Goal: Task Accomplishment & Management: Complete application form

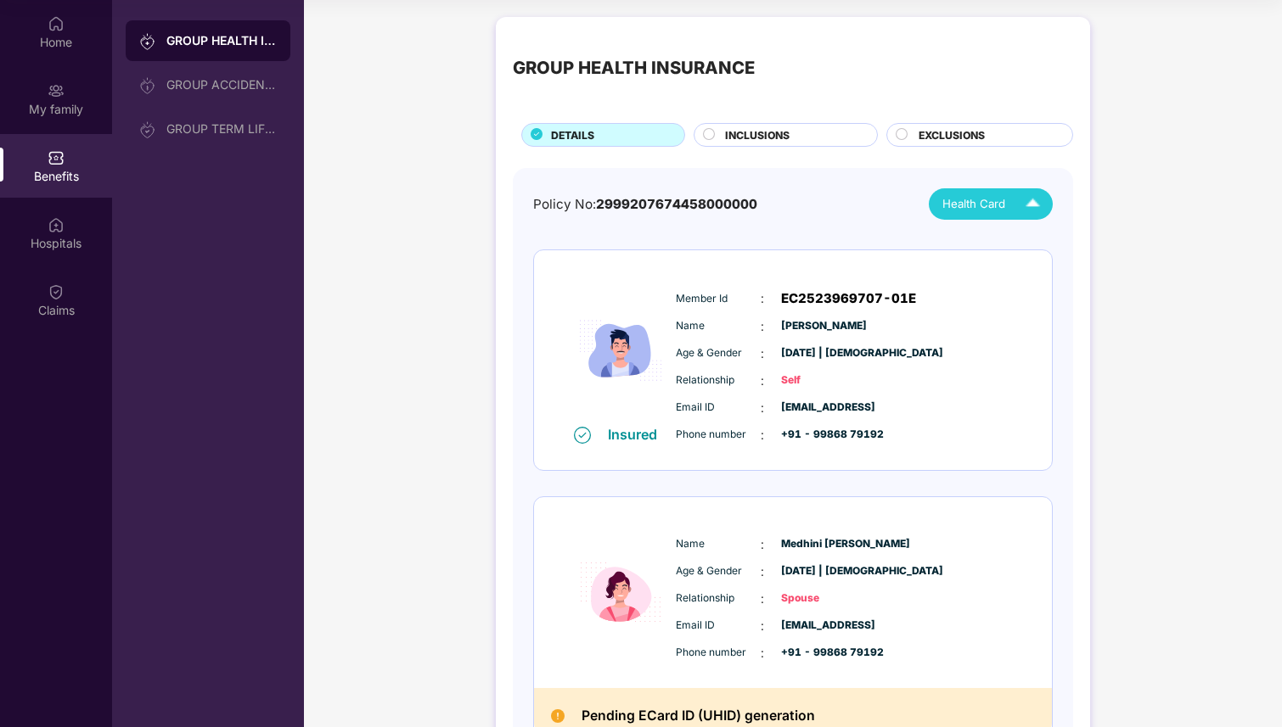
scroll to position [95, 0]
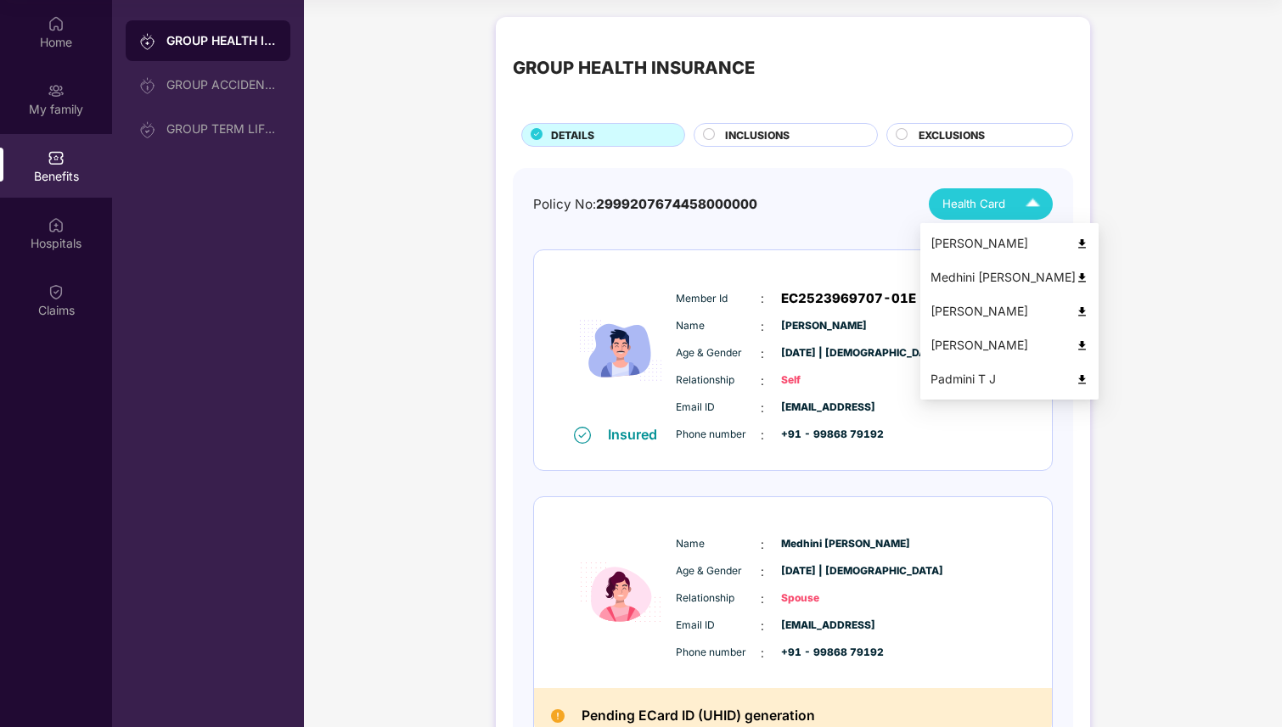
click at [972, 196] on span "Health Card" at bounding box center [973, 204] width 63 height 18
click at [1023, 247] on div "[PERSON_NAME]" at bounding box center [1009, 243] width 158 height 19
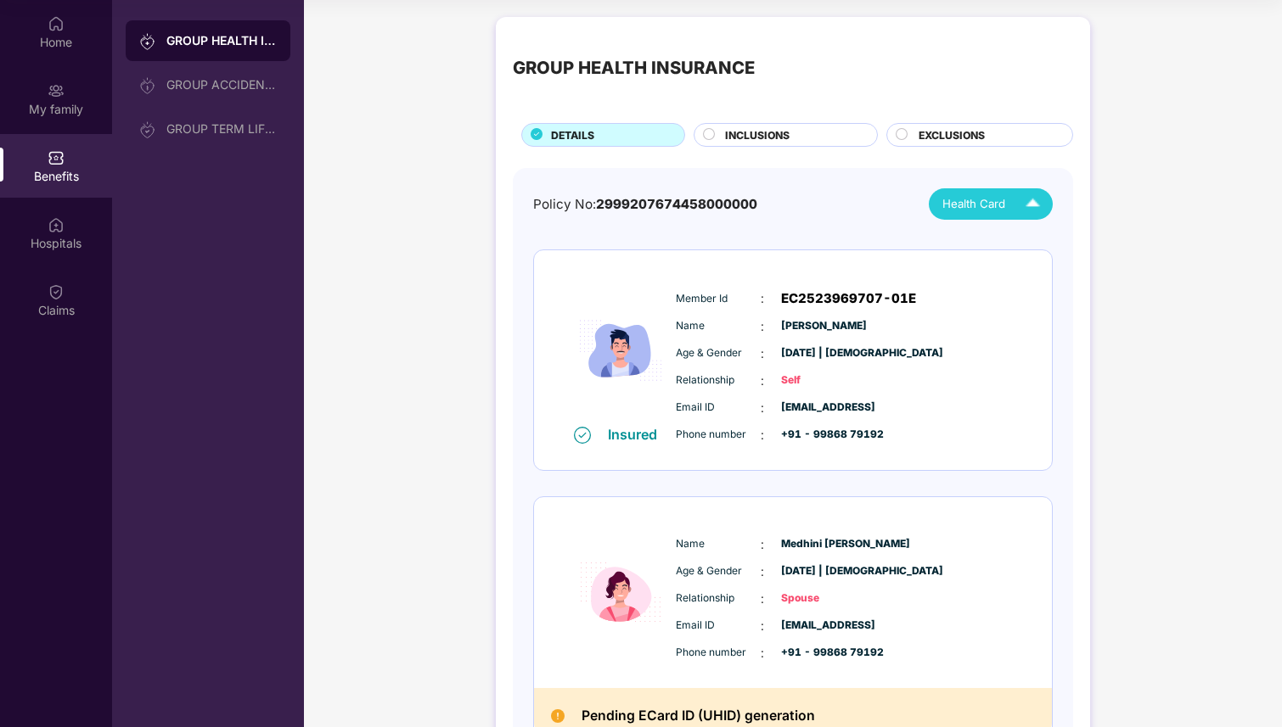
click at [997, 208] on span "Health Card" at bounding box center [973, 204] width 63 height 18
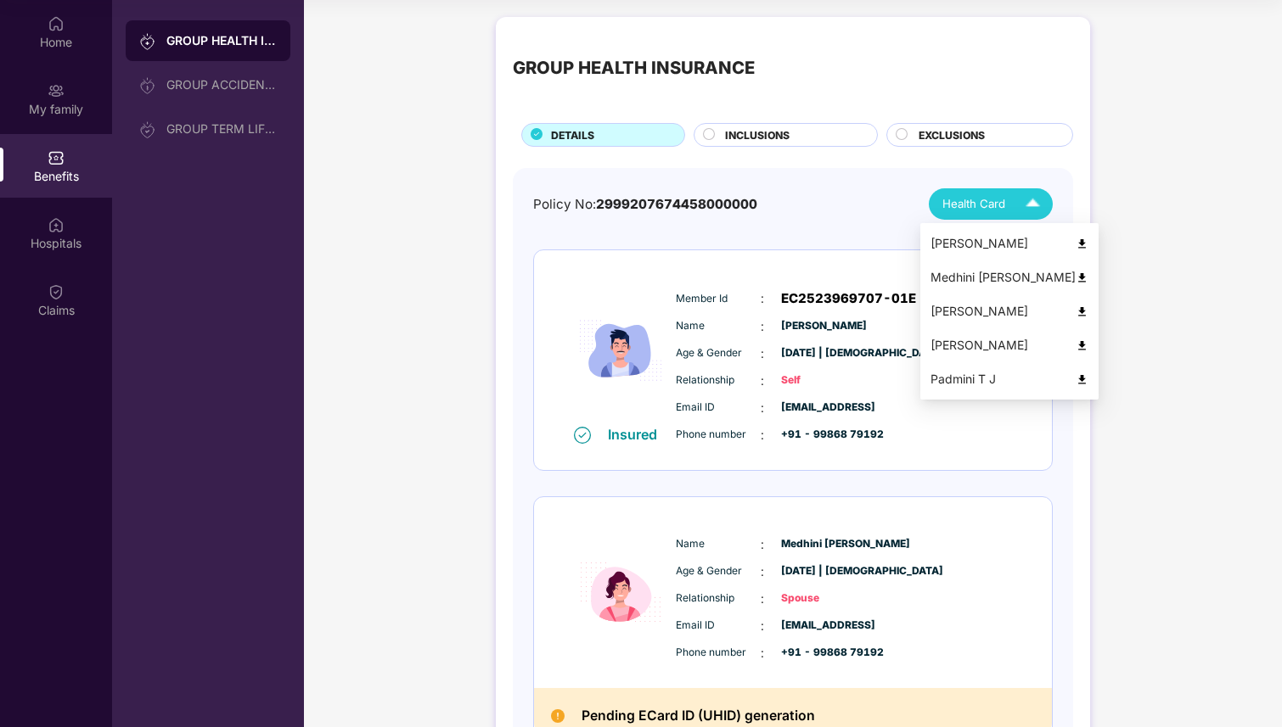
click at [1000, 376] on div "Padmini T J" at bounding box center [1009, 379] width 158 height 19
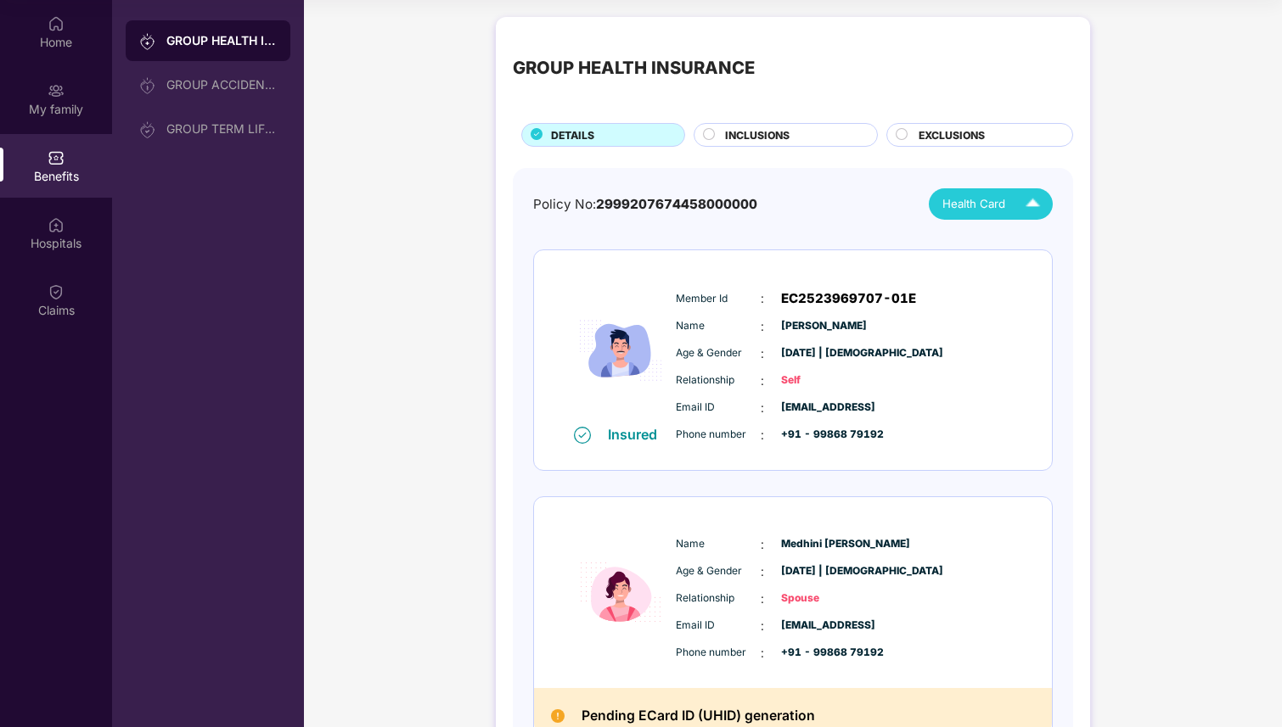
click at [972, 191] on div "Health Card" at bounding box center [994, 204] width 105 height 30
click at [1011, 336] on div "Member Id : EC2523969707-01E Name : Samrudh J Age & Gender : 16 Nov 1995 | Male…" at bounding box center [843, 366] width 345 height 173
click at [995, 201] on span "Health Card" at bounding box center [973, 204] width 63 height 18
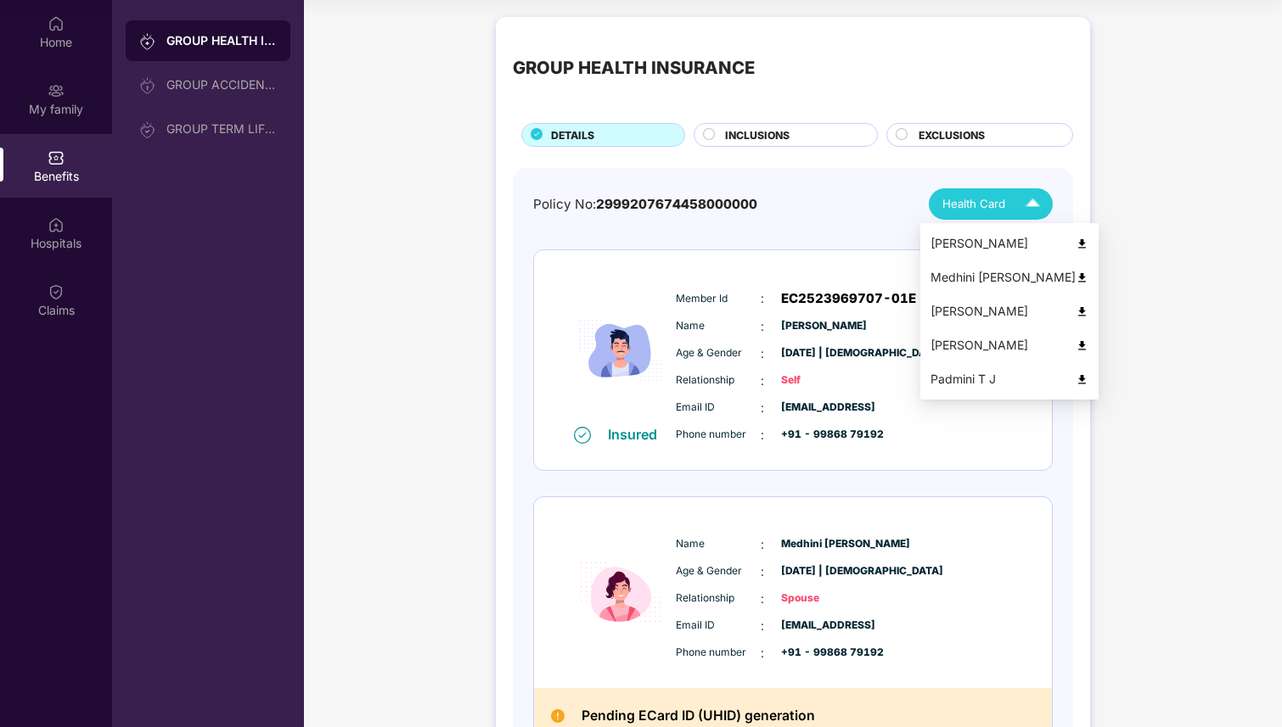
click at [1004, 351] on div "Jagadeesh D N" at bounding box center [1009, 345] width 158 height 19
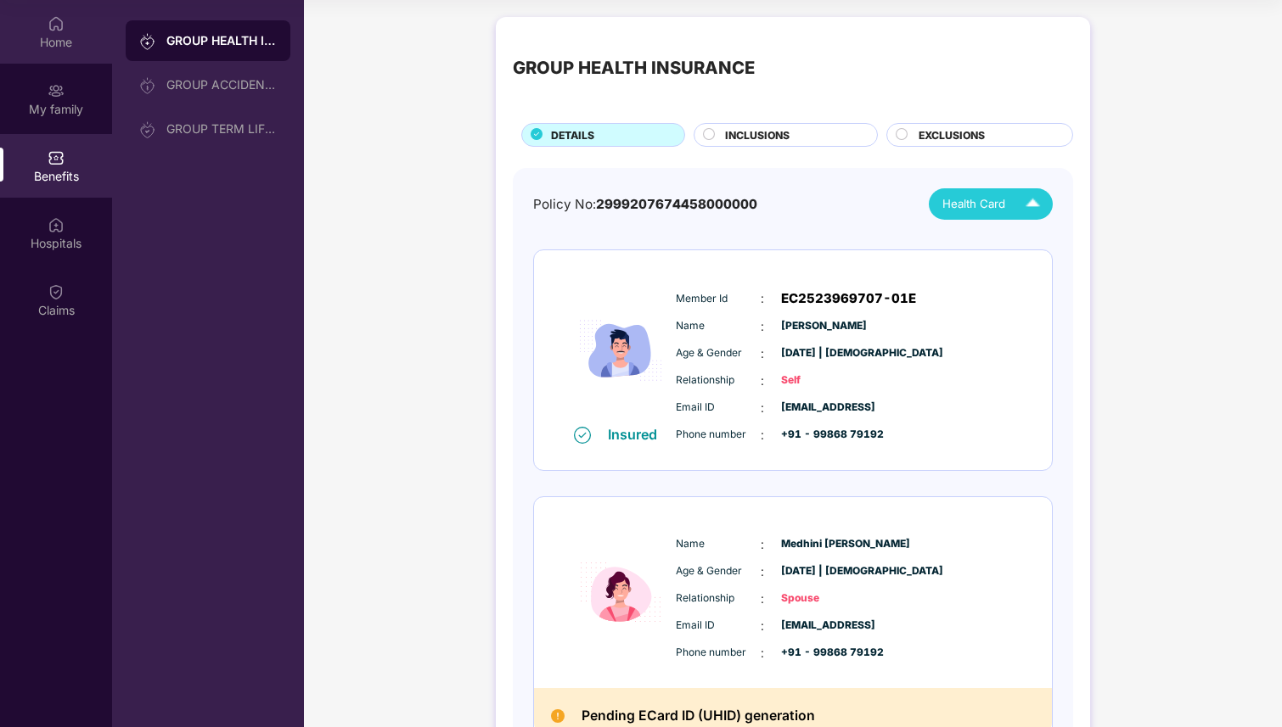
click at [64, 15] on img at bounding box center [56, 23] width 17 height 17
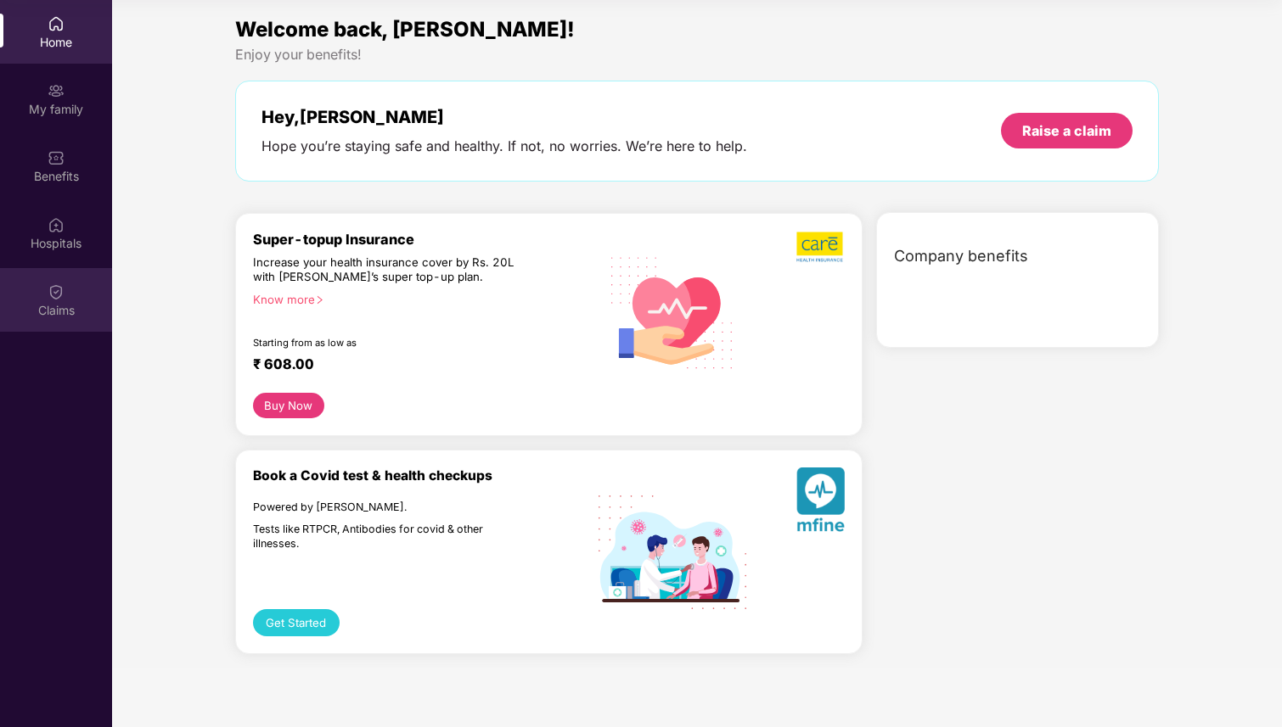
click at [68, 291] on div "Claims" at bounding box center [56, 300] width 112 height 64
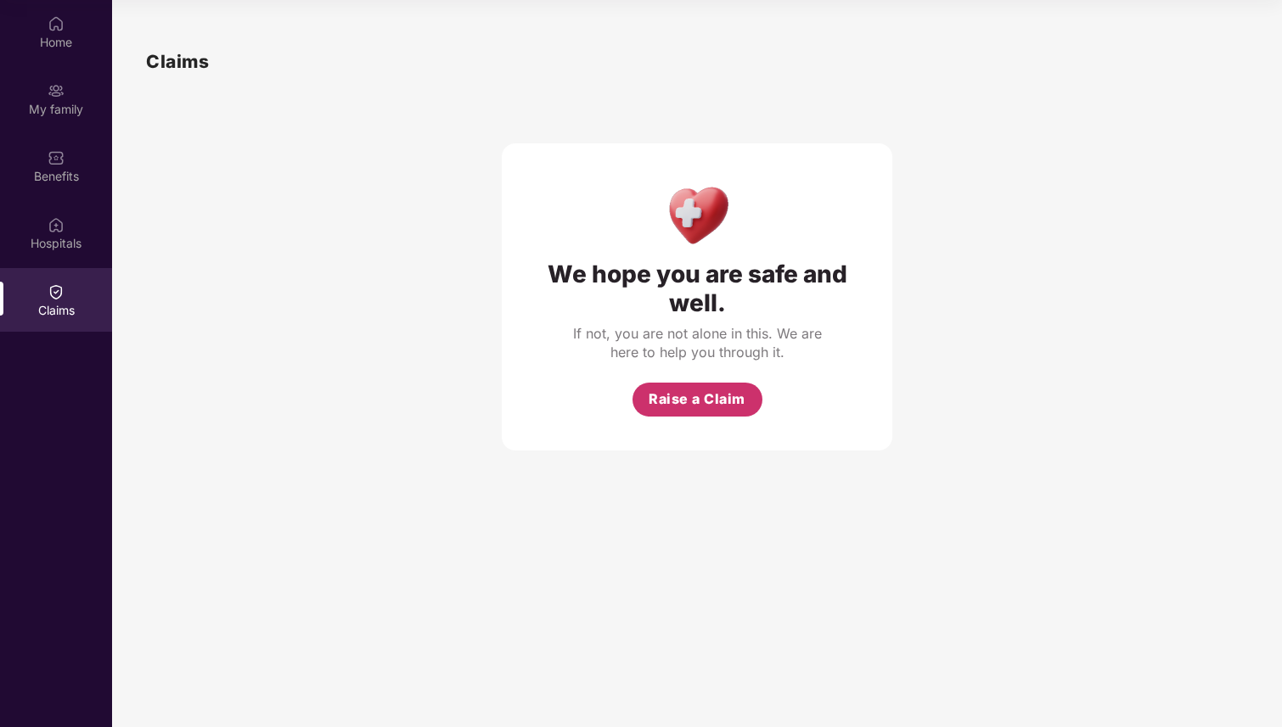
click at [704, 411] on button "Raise a Claim" at bounding box center [697, 400] width 130 height 34
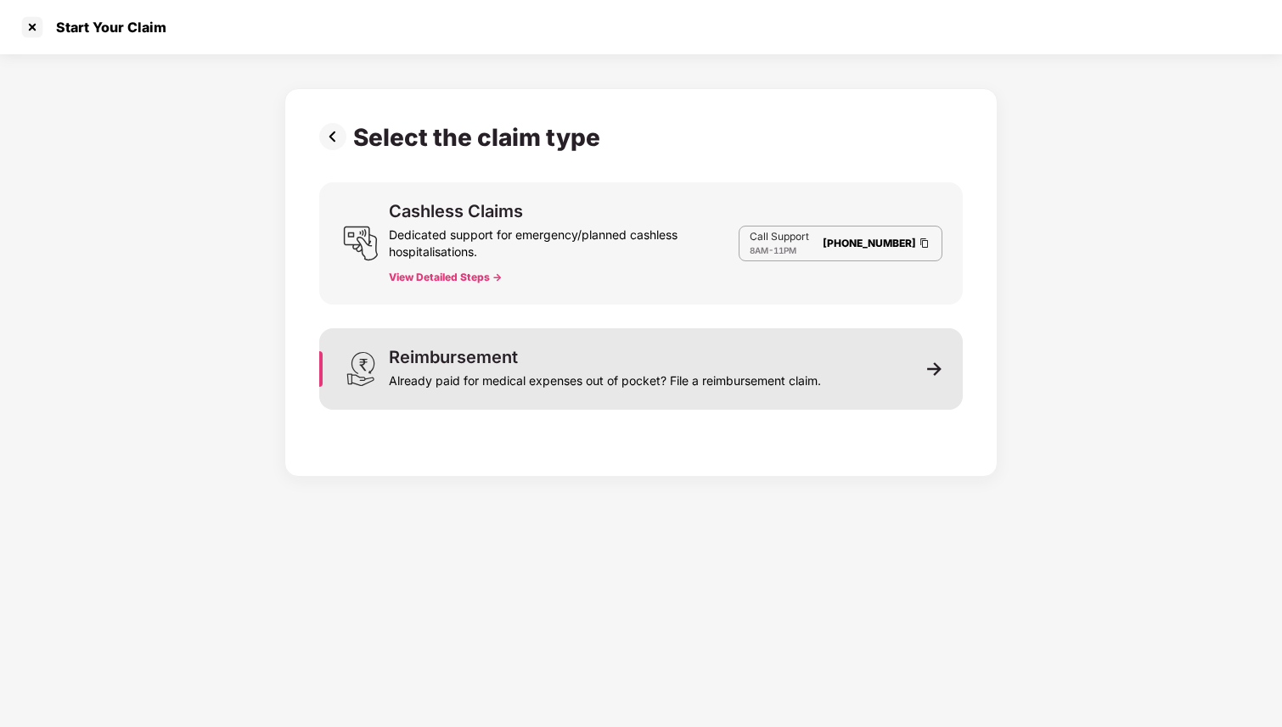
click at [722, 373] on div "Already paid for medical expenses out of pocket? File a reimbursement claim." at bounding box center [605, 378] width 432 height 24
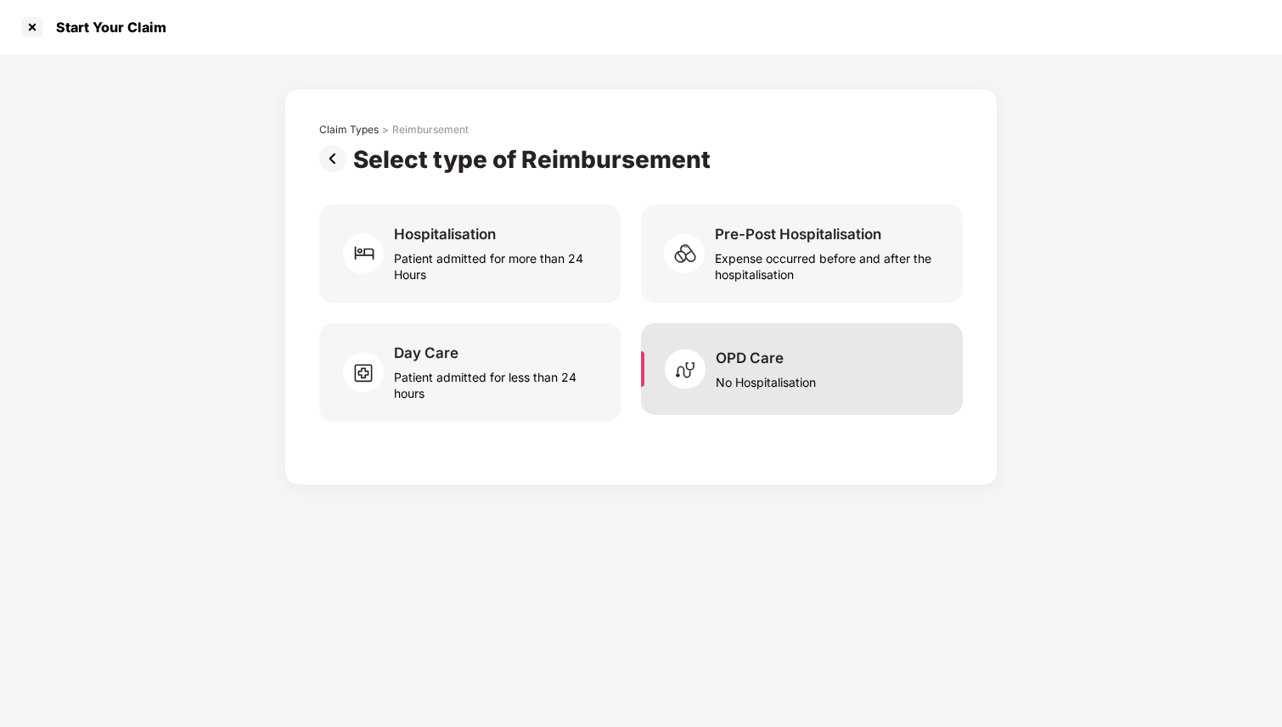
click at [746, 381] on div "No Hospitalisation" at bounding box center [766, 379] width 100 height 23
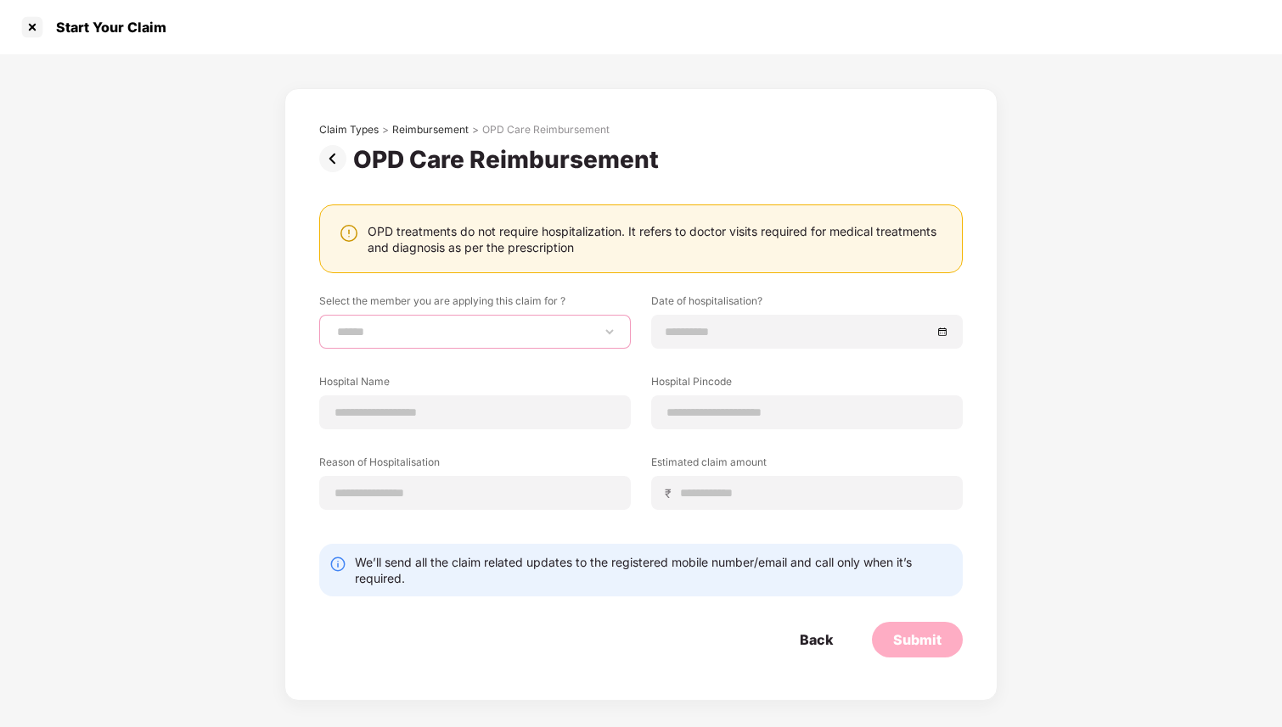
click at [562, 330] on select "**********" at bounding box center [475, 332] width 283 height 14
select select "**********"
click at [334, 325] on select "**********" at bounding box center [475, 332] width 283 height 14
click at [778, 346] on div at bounding box center [807, 332] width 312 height 34
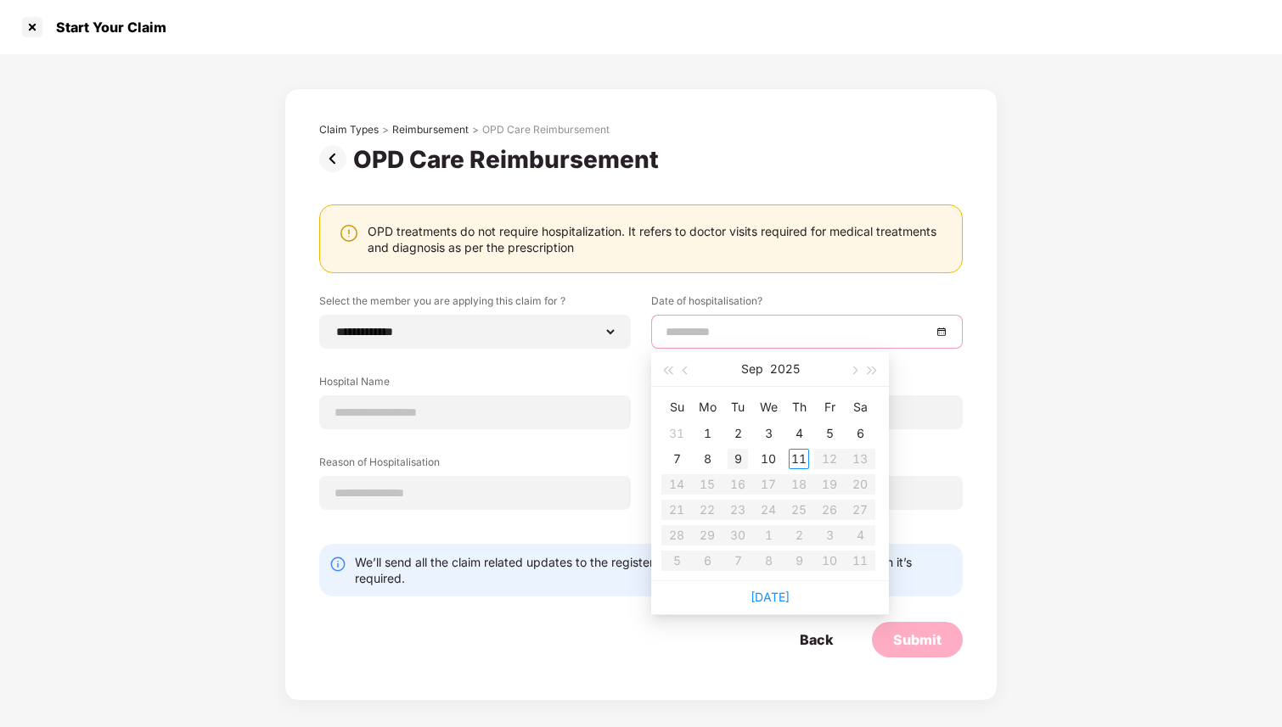
type input "**********"
click at [734, 455] on div "9" at bounding box center [737, 459] width 20 height 20
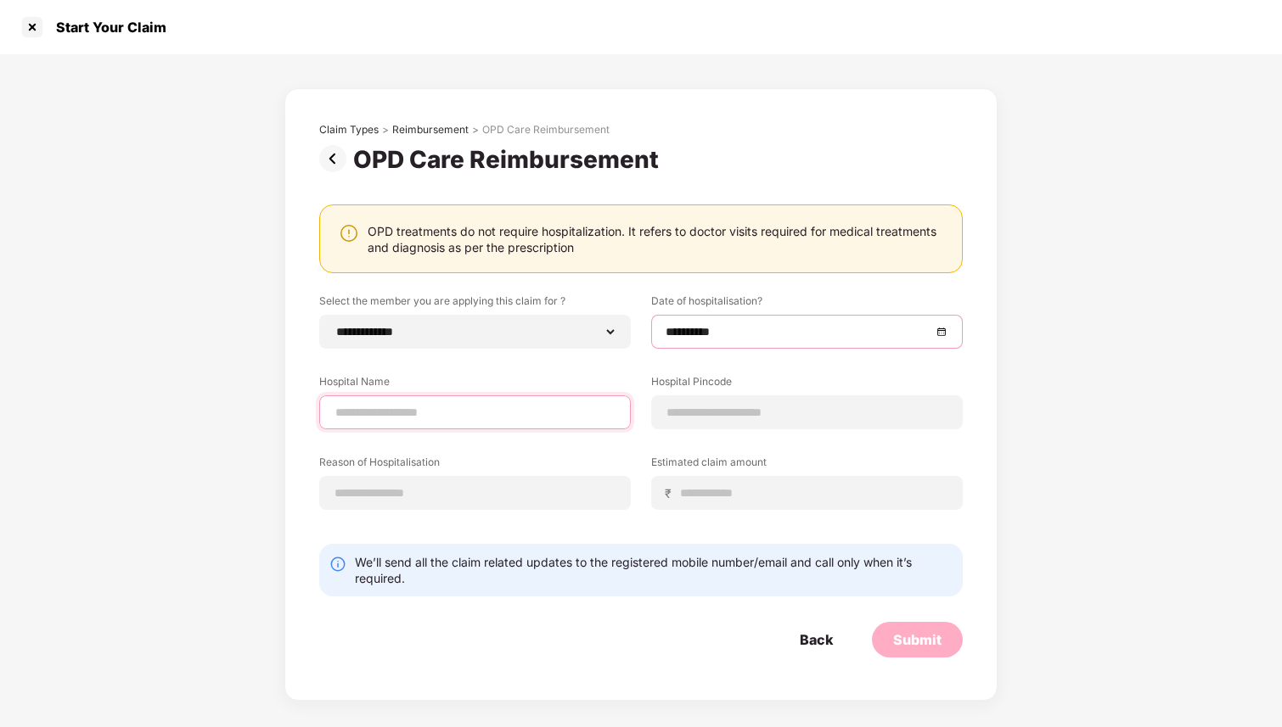
click at [493, 406] on input at bounding box center [475, 413] width 283 height 18
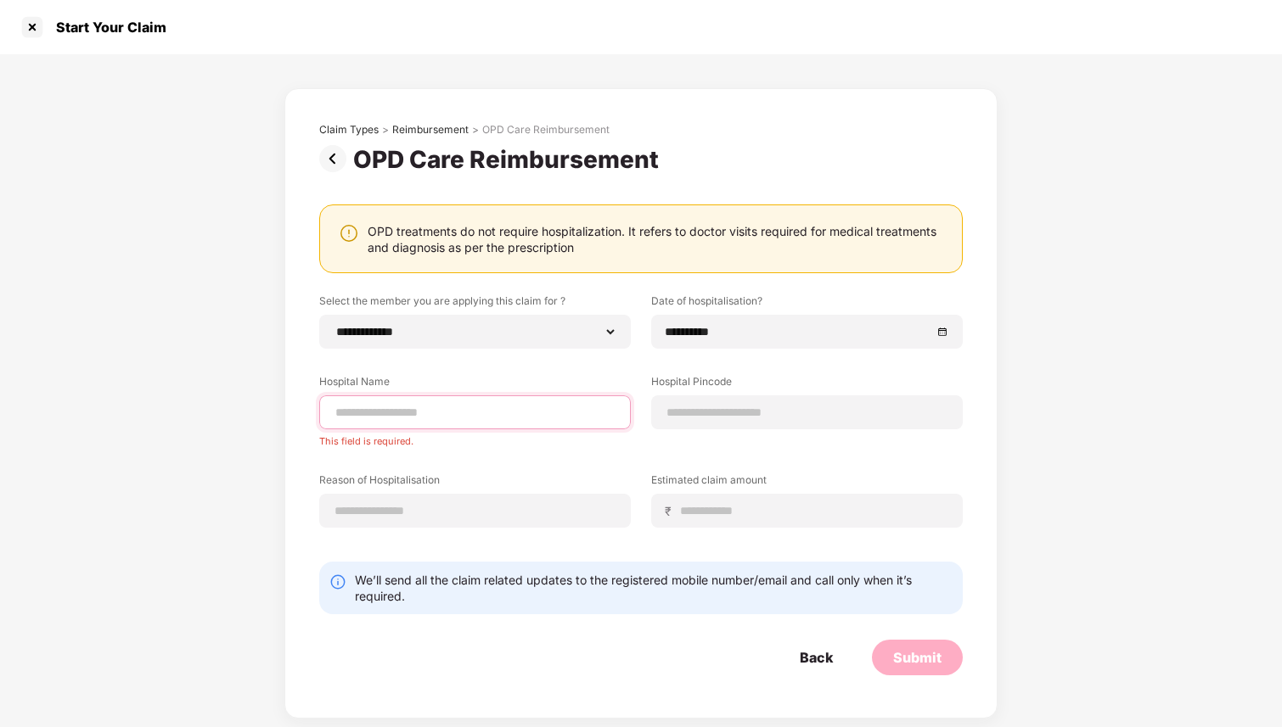
click at [545, 410] on input at bounding box center [475, 413] width 283 height 18
paste input "**********"
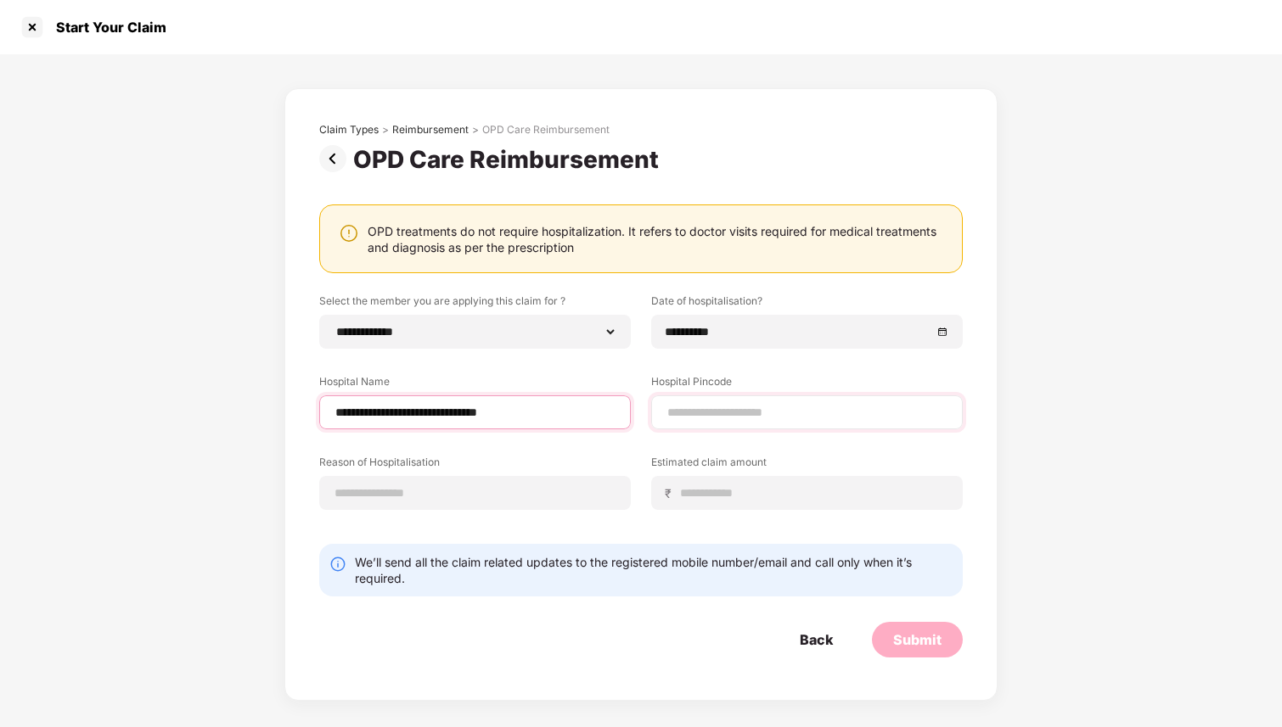
type input "**********"
click at [697, 424] on div at bounding box center [807, 413] width 312 height 34
click at [770, 424] on div at bounding box center [807, 413] width 312 height 34
click at [771, 417] on input at bounding box center [807, 413] width 283 height 18
paste input "******"
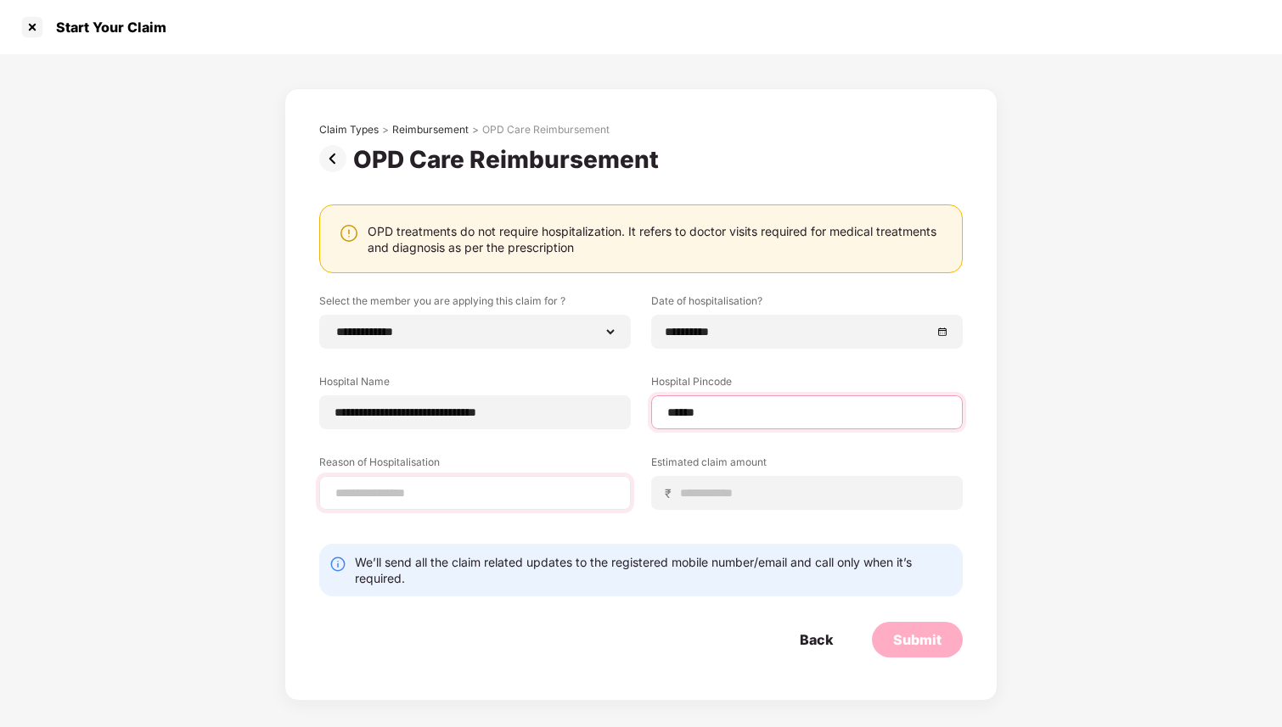
type input "******"
click at [527, 492] on input at bounding box center [475, 494] width 283 height 18
select select "*********"
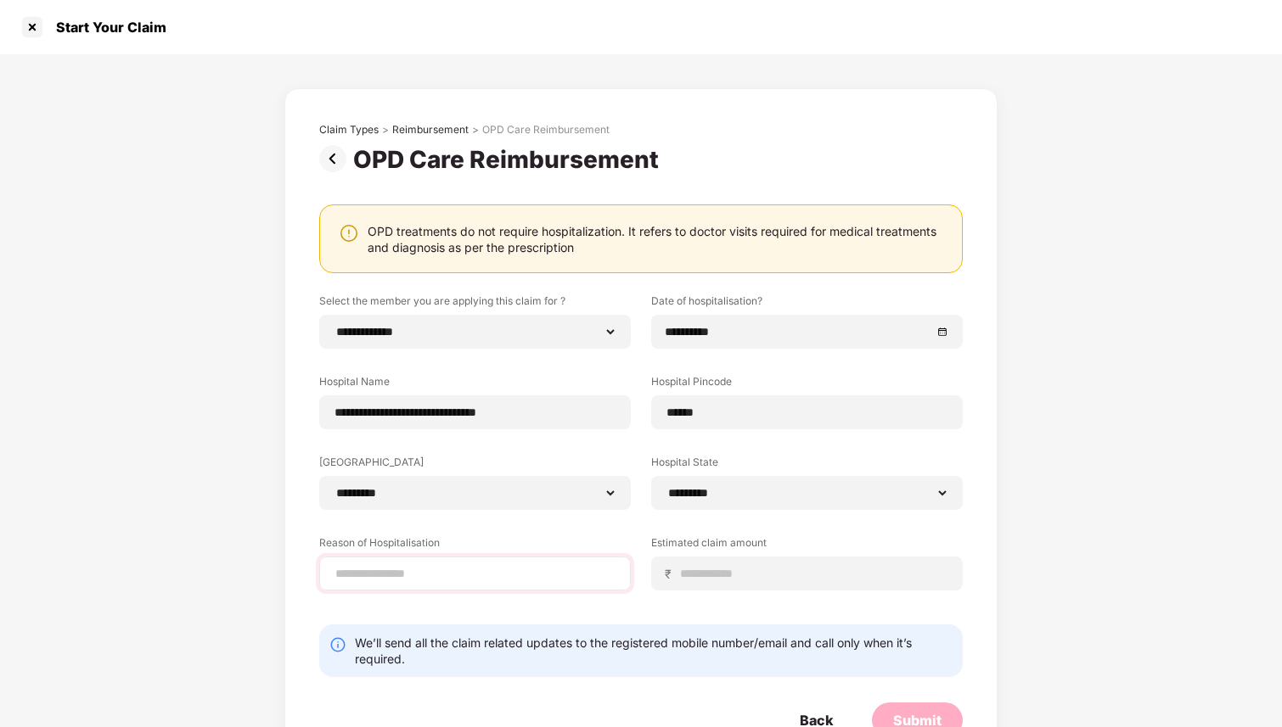
click at [396, 564] on div at bounding box center [475, 574] width 312 height 34
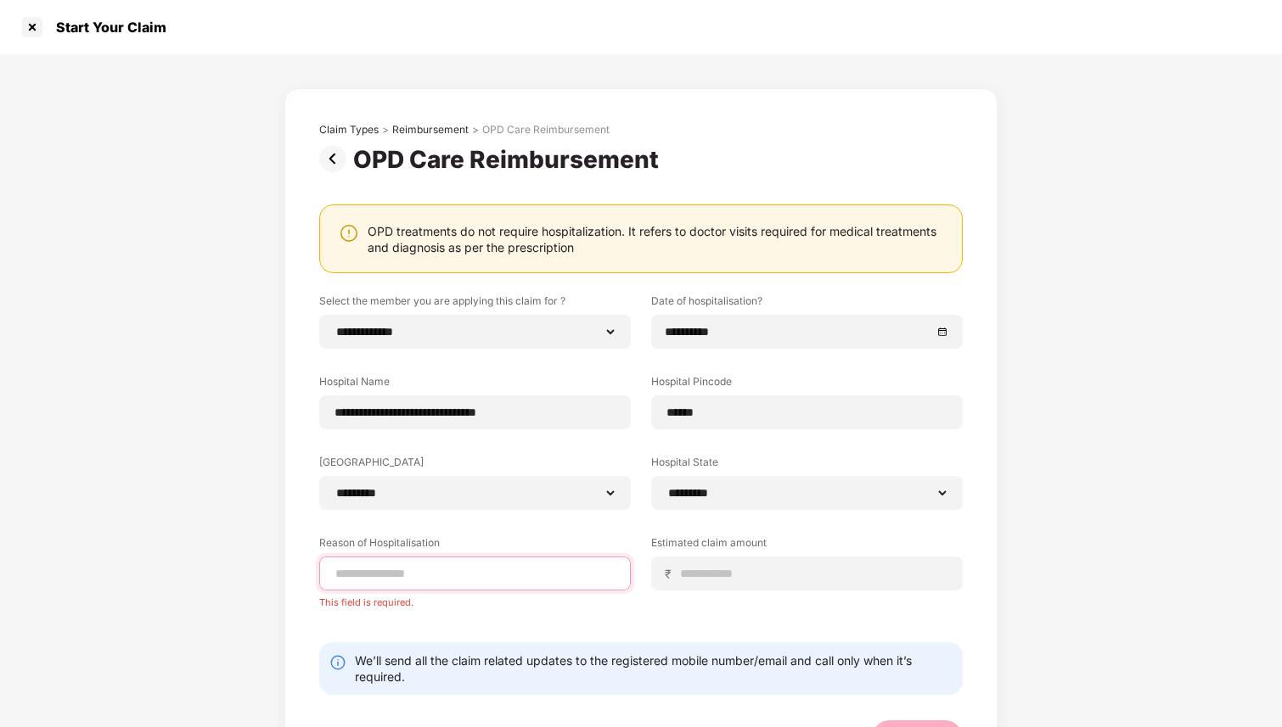
click at [395, 570] on input at bounding box center [475, 574] width 283 height 18
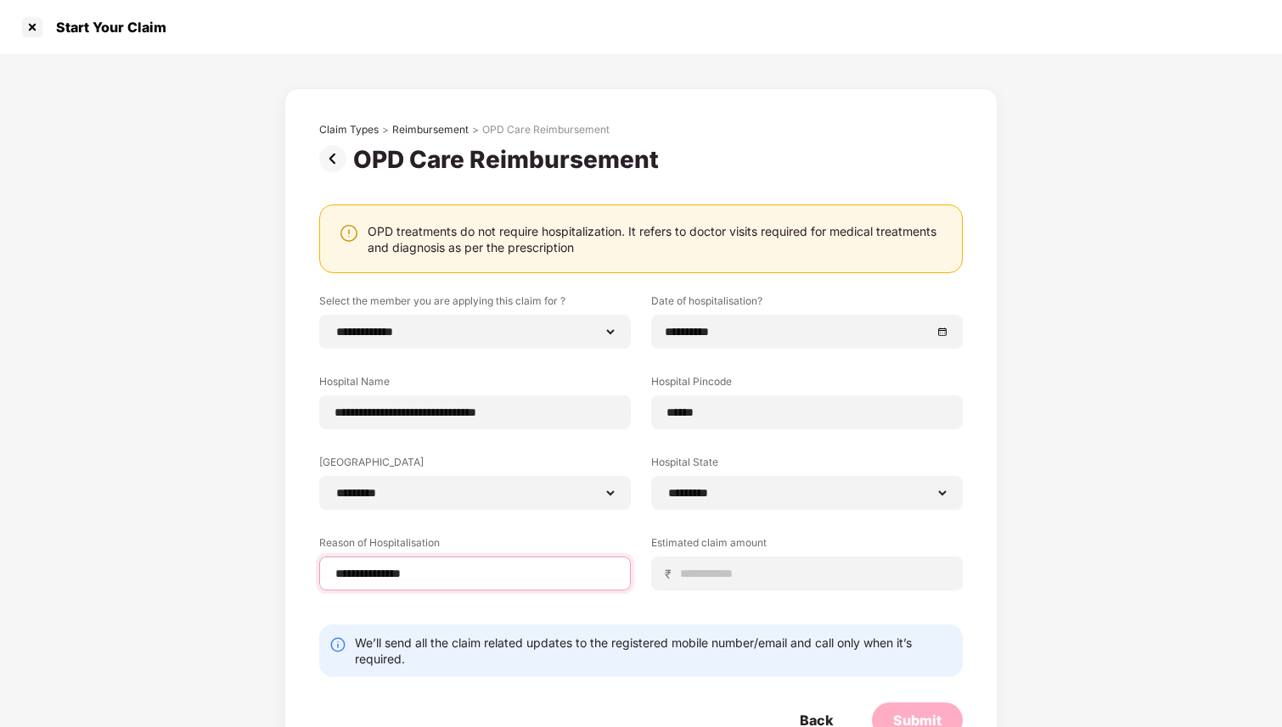
click at [420, 573] on input "**********" at bounding box center [475, 574] width 283 height 18
type input "**********"
click at [710, 568] on input at bounding box center [813, 574] width 269 height 18
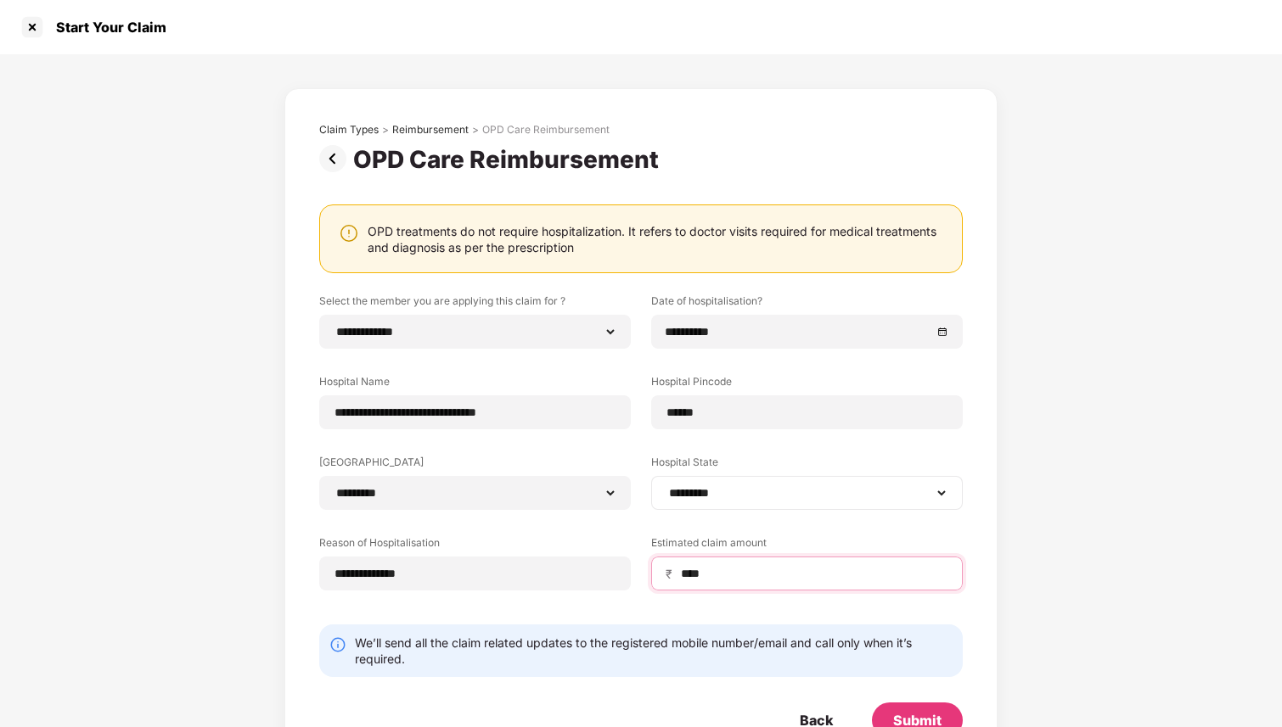
scroll to position [54, 0]
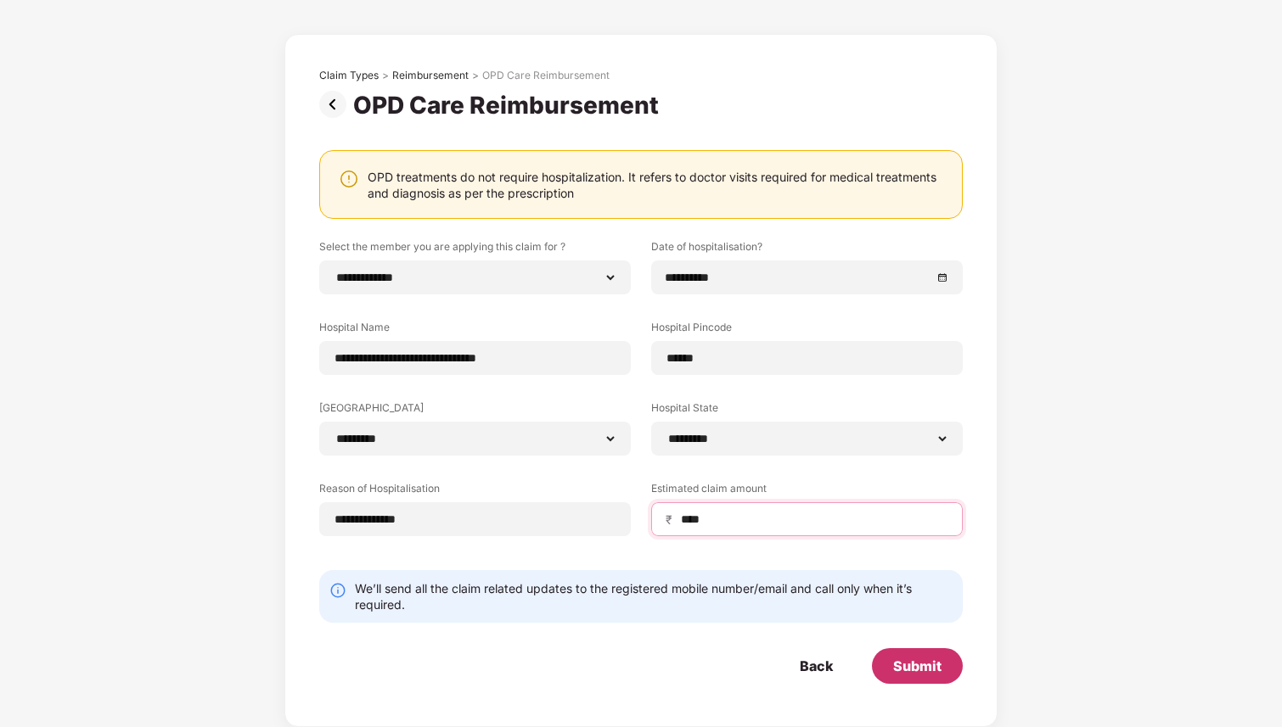
type input "****"
click at [904, 662] on div "Submit" at bounding box center [917, 666] width 48 height 19
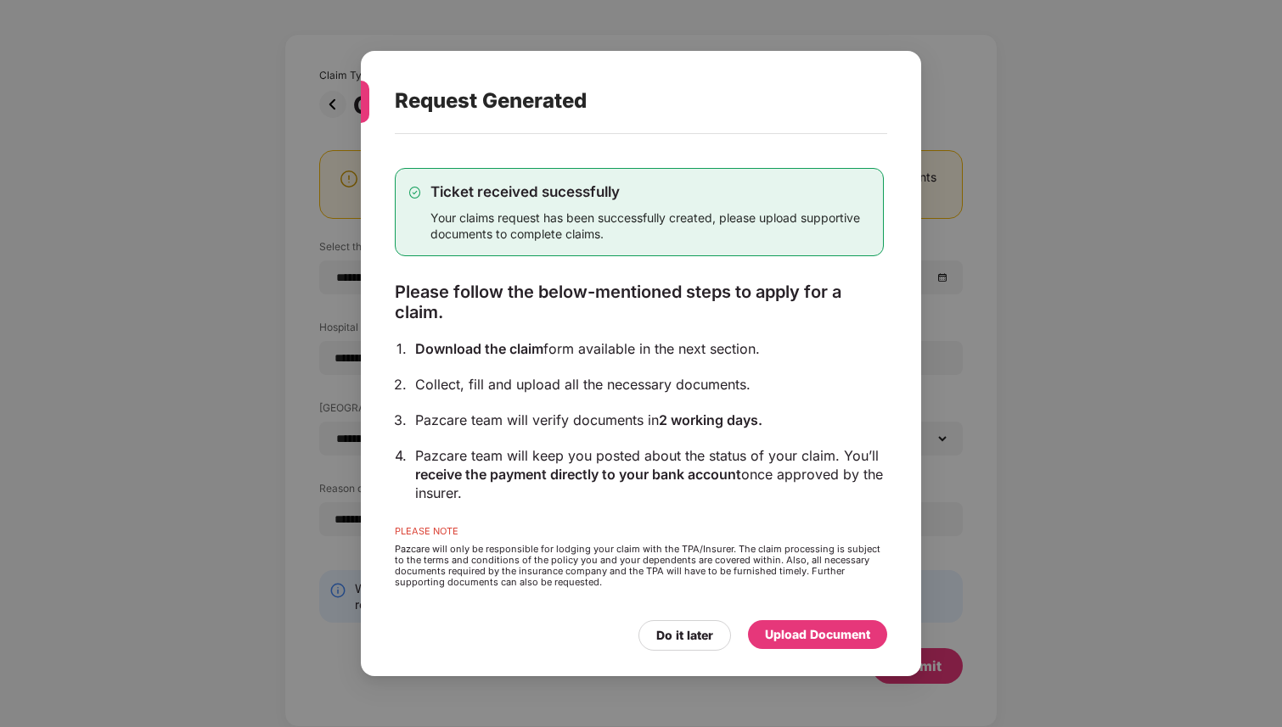
click at [784, 629] on div "Upload Document" at bounding box center [817, 635] width 105 height 19
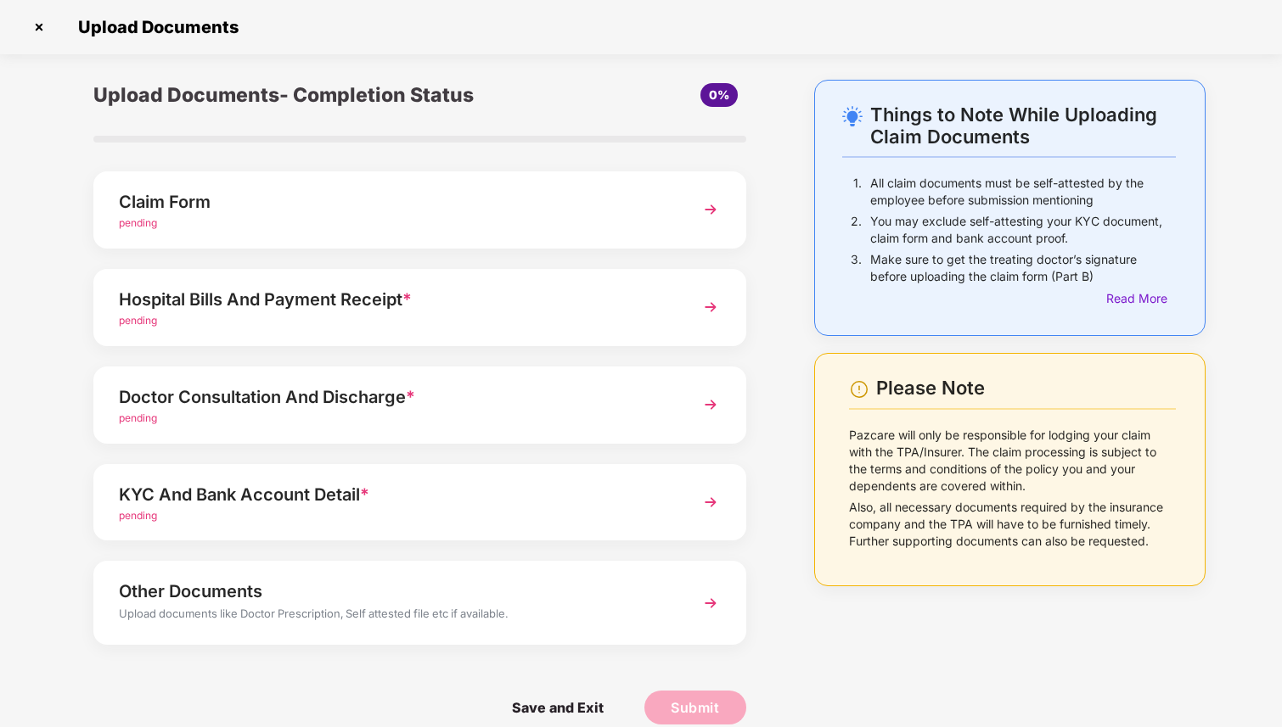
click at [620, 250] on div "Upload Documents- Completion Status 0% Claim Form pending Hospital Bills And Pa…" at bounding box center [419, 415] width 687 height 671
click at [704, 215] on img at bounding box center [710, 209] width 31 height 31
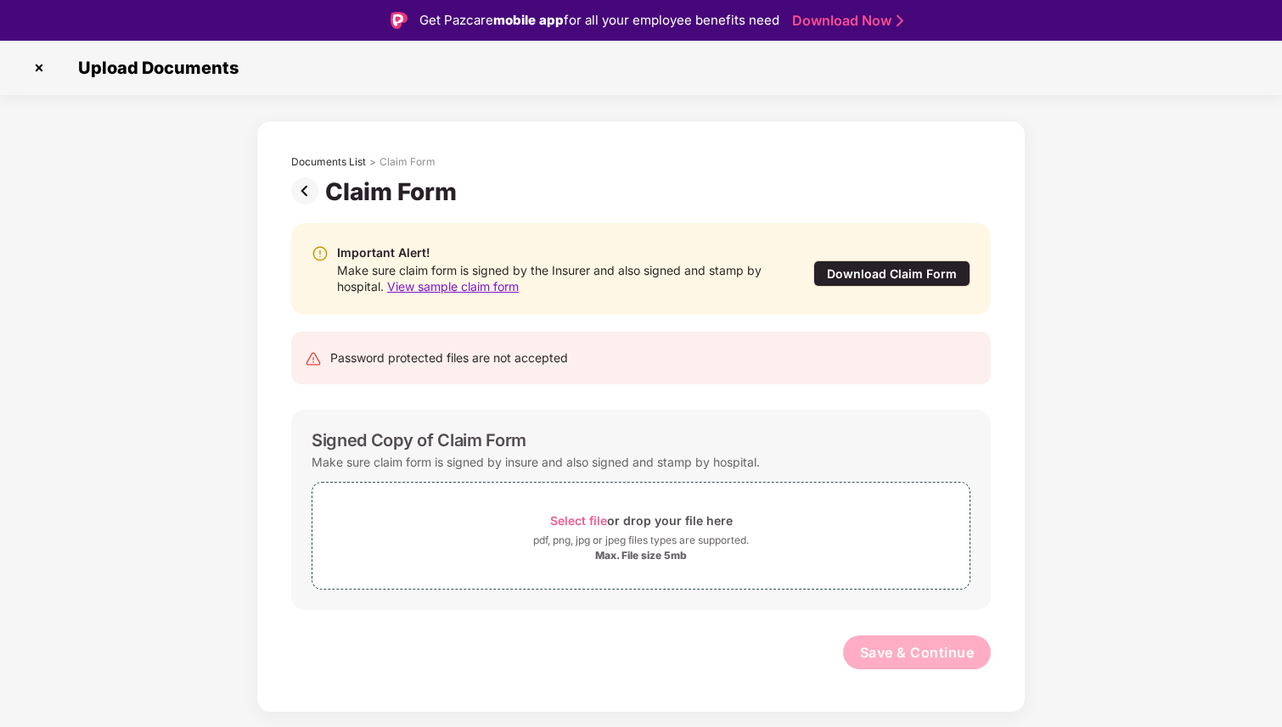
click at [918, 269] on div "Download Claim Form" at bounding box center [891, 274] width 157 height 26
click at [306, 195] on img at bounding box center [308, 190] width 34 height 27
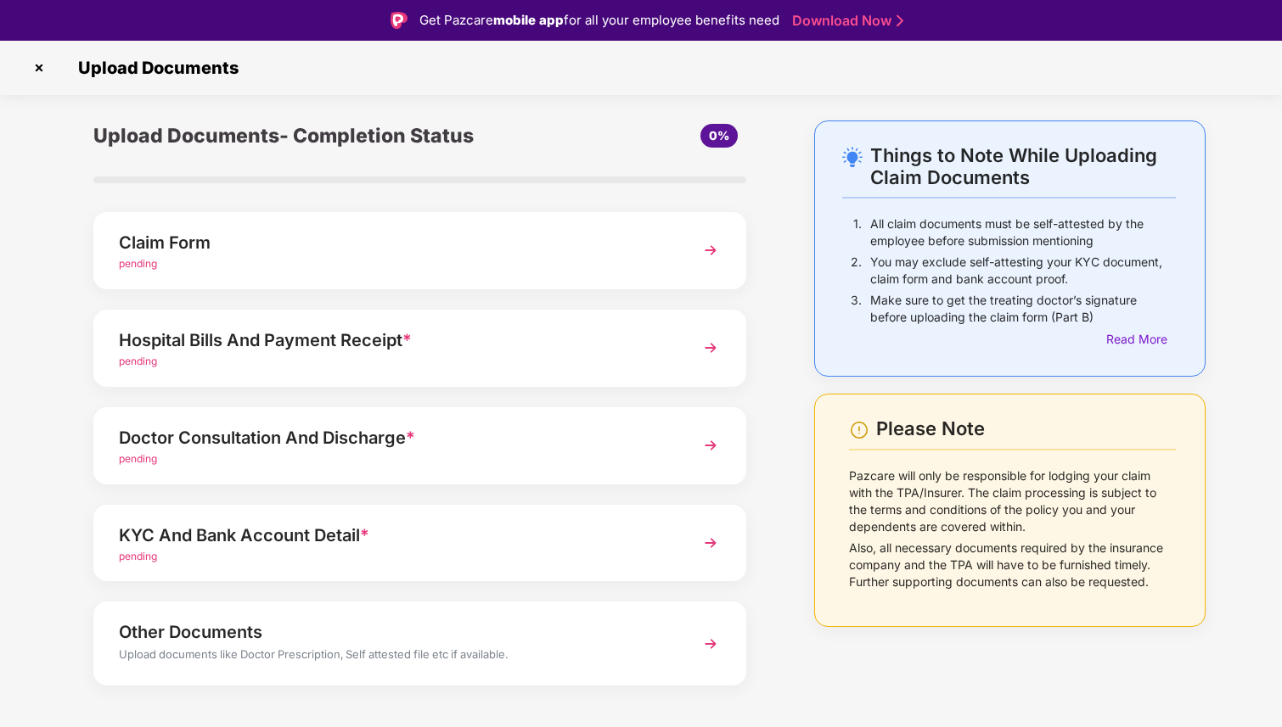
click at [530, 284] on div "Claim Form pending" at bounding box center [419, 250] width 653 height 77
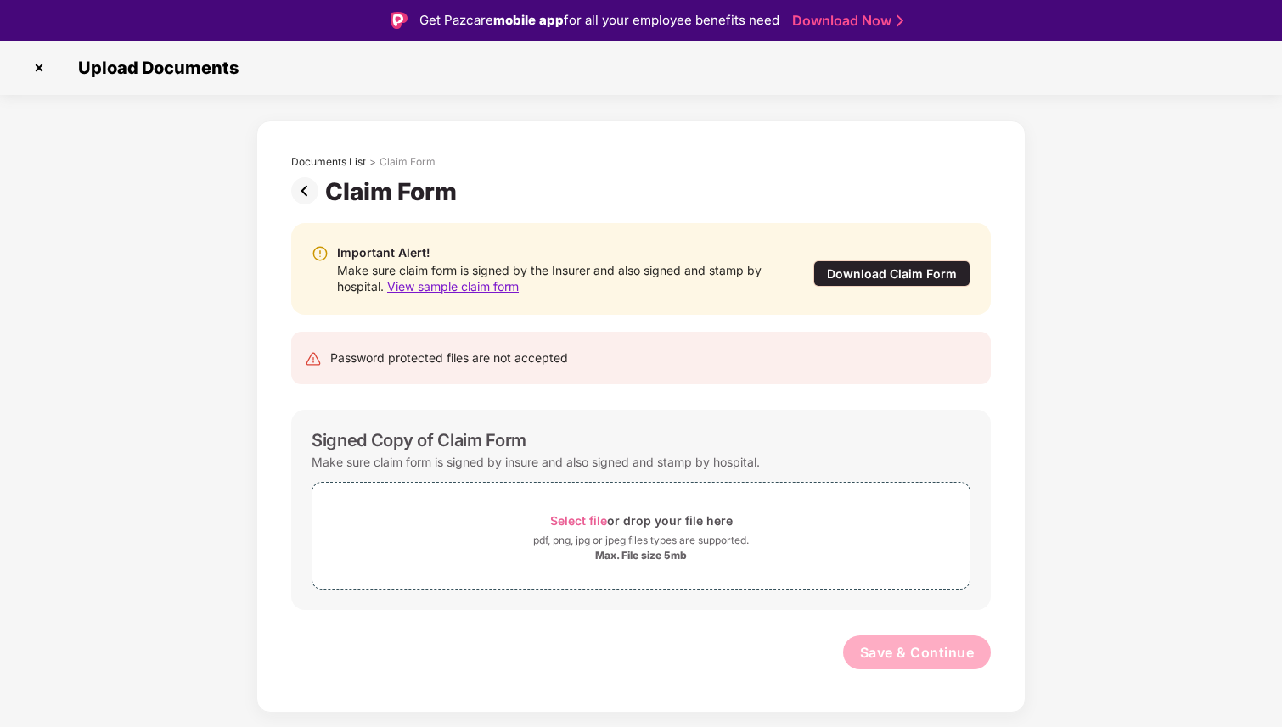
scroll to position [41, 0]
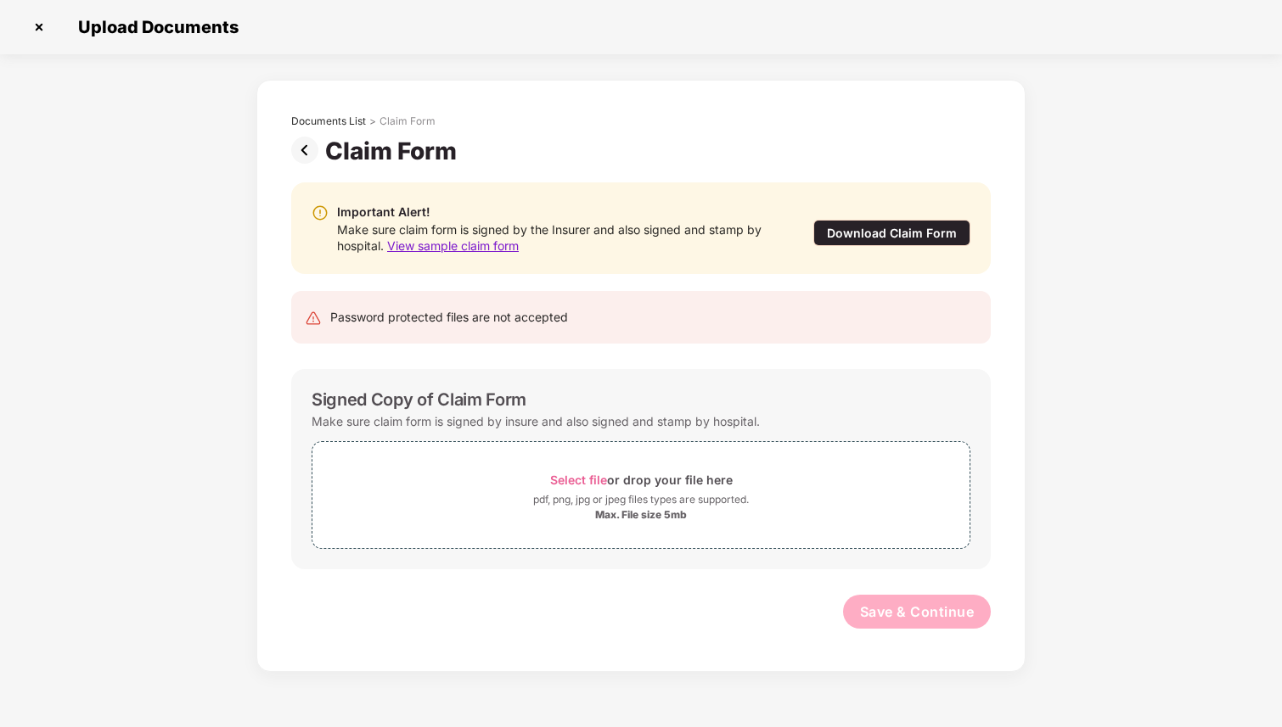
click at [487, 321] on div "Password protected files are not accepted" at bounding box center [449, 317] width 238 height 19
click at [317, 131] on div "Documents List > Claim Form" at bounding box center [640, 126] width 699 height 22
click at [329, 121] on div "Documents List" at bounding box center [328, 122] width 75 height 14
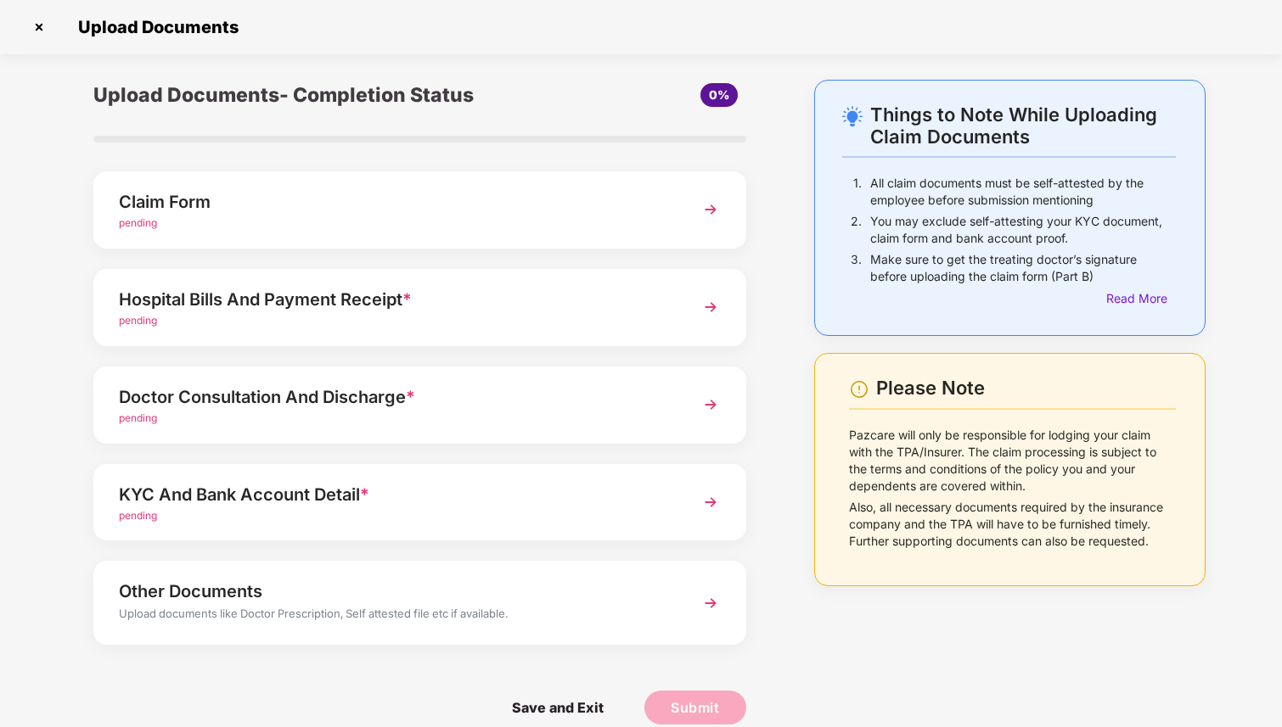
click at [31, 24] on img at bounding box center [38, 27] width 27 height 27
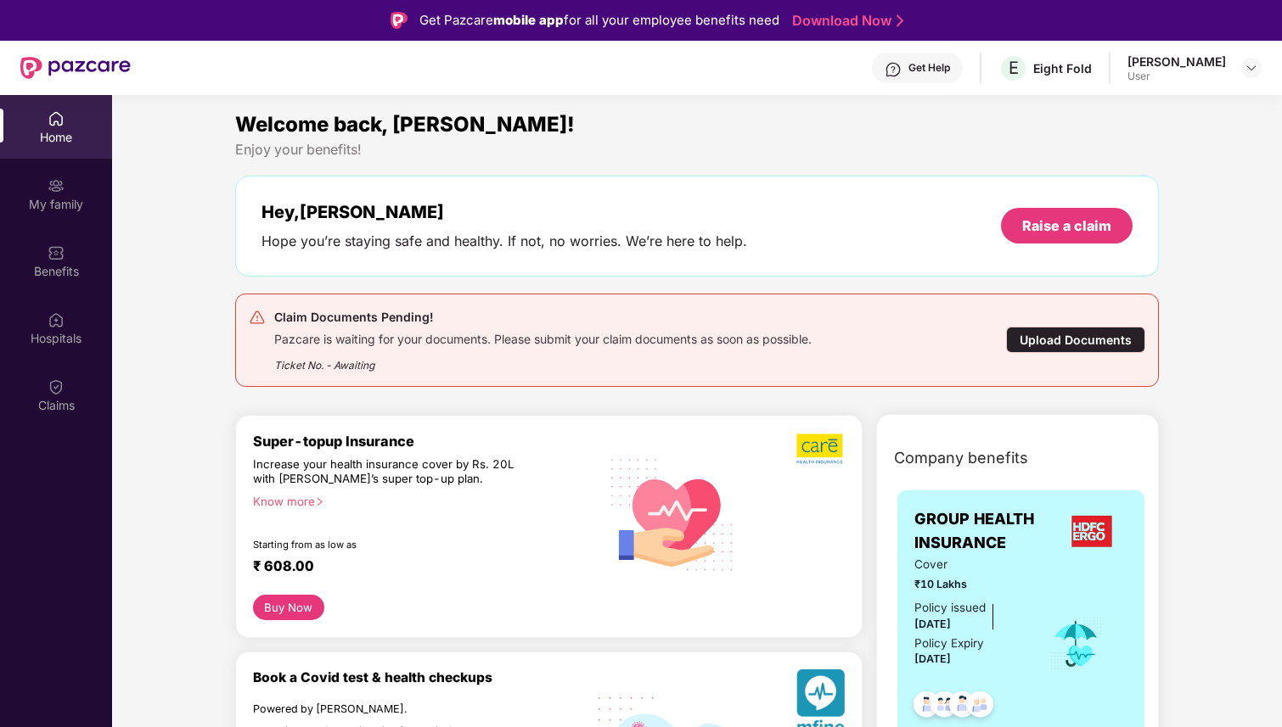
click at [1082, 336] on div "Upload Documents" at bounding box center [1075, 340] width 139 height 26
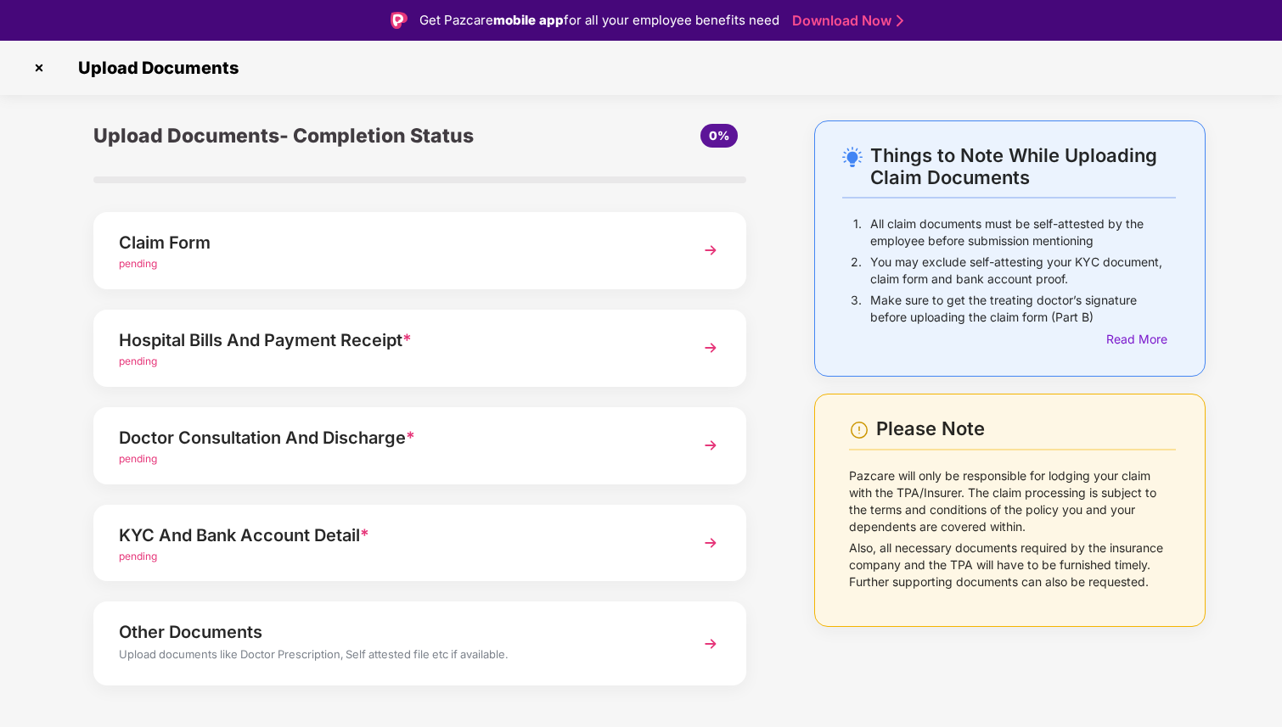
click at [472, 247] on div "Claim Form" at bounding box center [395, 242] width 552 height 27
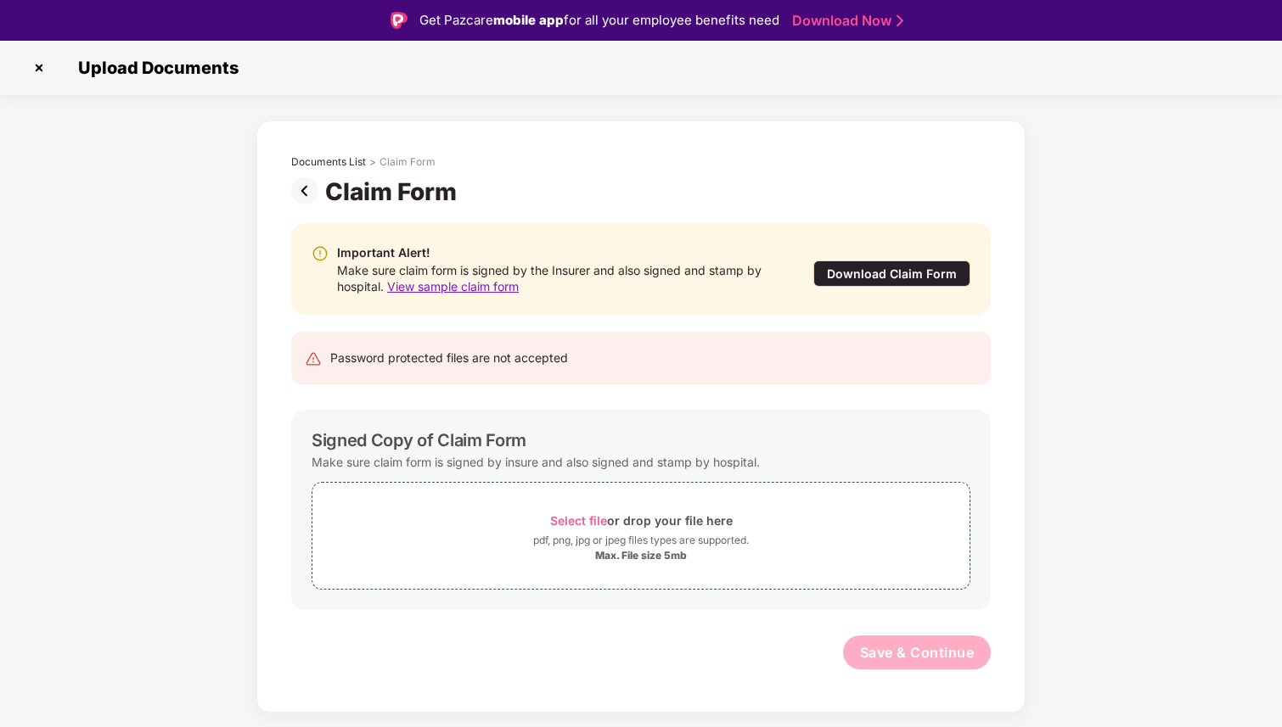
click at [440, 360] on div "Password protected files are not accepted" at bounding box center [449, 358] width 238 height 19
click at [396, 287] on span "View sample claim form" at bounding box center [453, 286] width 132 height 14
click at [879, 274] on div "Download Claim Form" at bounding box center [891, 274] width 157 height 26
click at [296, 188] on img at bounding box center [308, 190] width 34 height 27
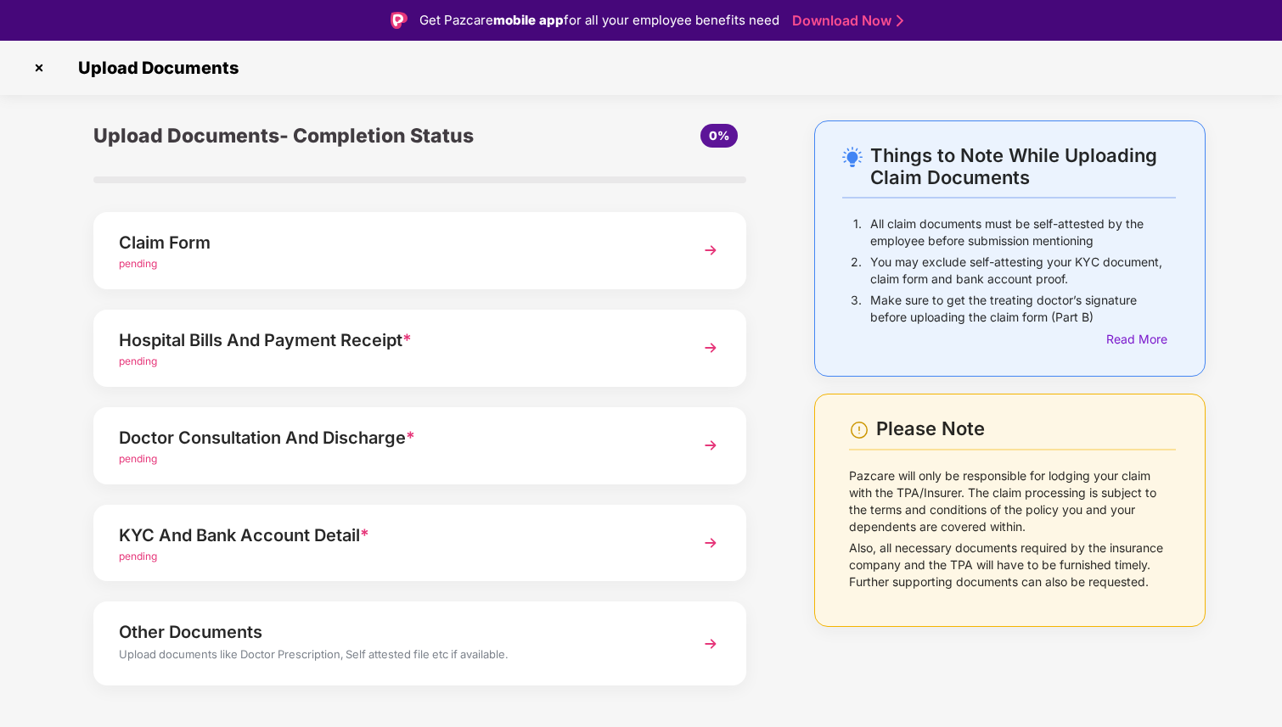
click at [1119, 349] on div "Things to Note While Uploading Claim Documents 1. All claim documents must be s…" at bounding box center [1009, 249] width 391 height 256
click at [1131, 337] on div "Read More" at bounding box center [1141, 339] width 70 height 19
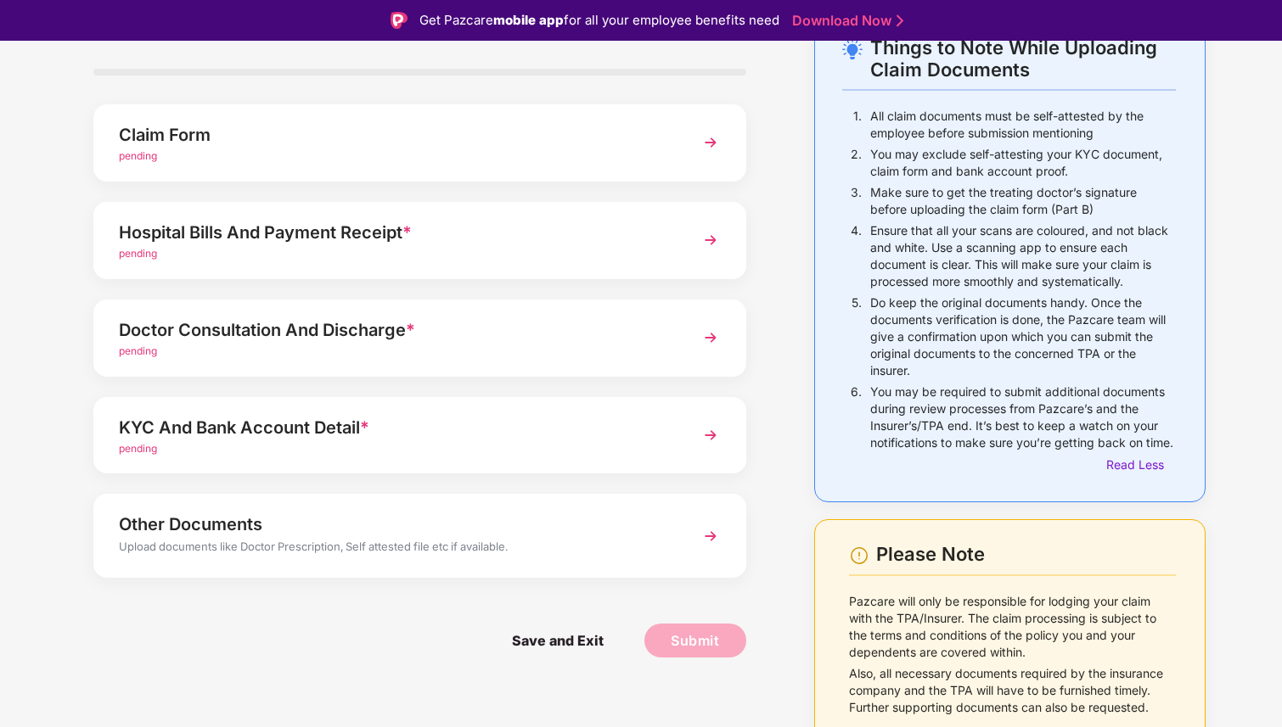
scroll to position [41, 0]
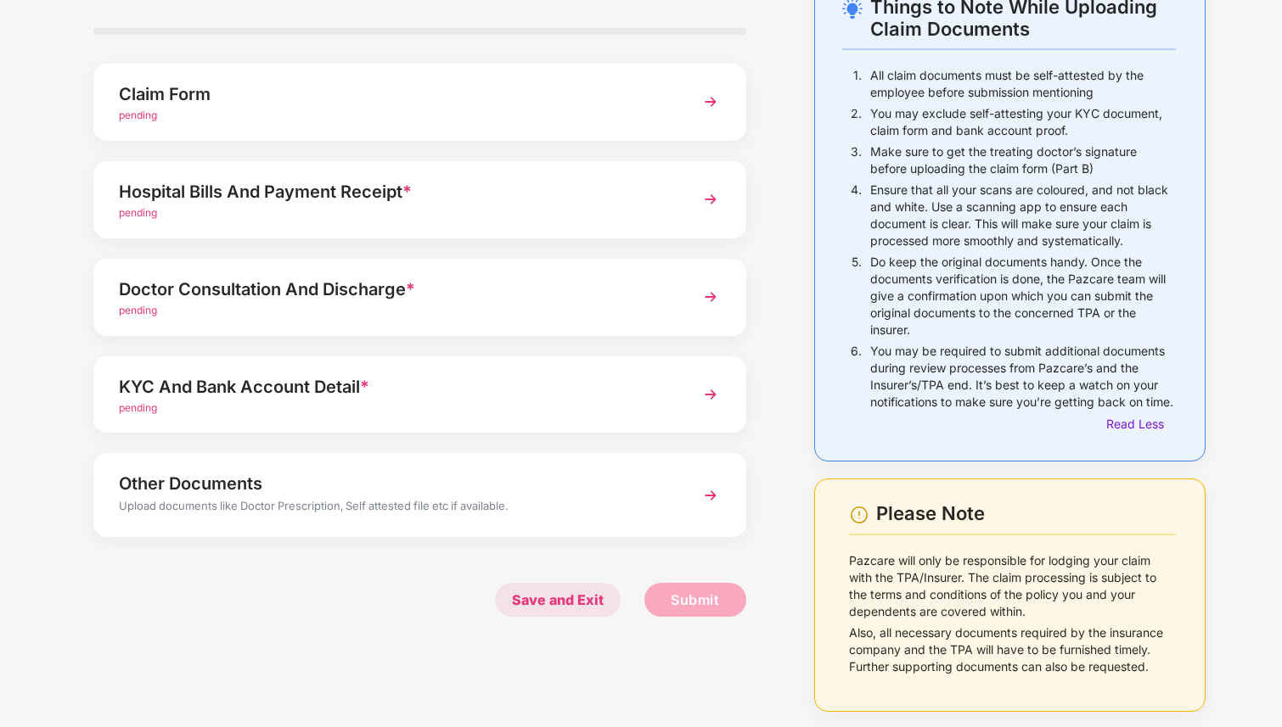
click at [591, 596] on span "Save and Exit" at bounding box center [558, 600] width 126 height 34
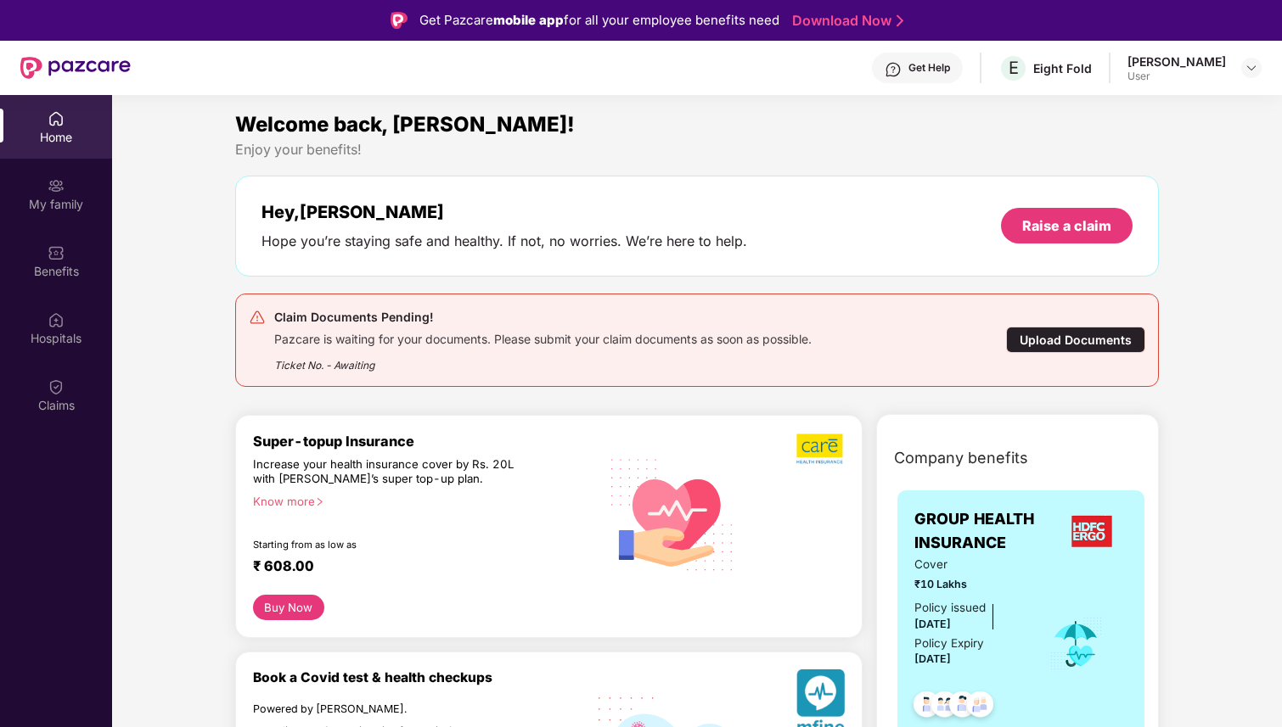
click at [71, 377] on div "Claims" at bounding box center [56, 395] width 112 height 64
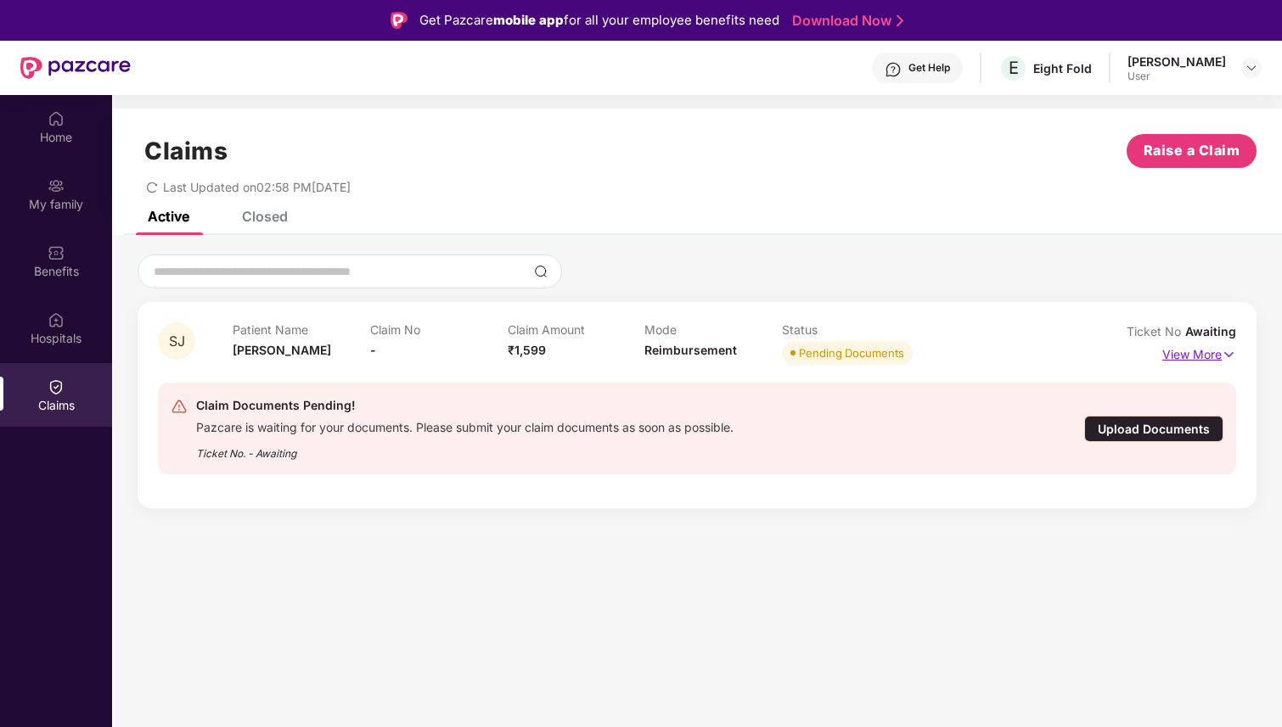
click at [1200, 353] on p "View More" at bounding box center [1199, 352] width 74 height 23
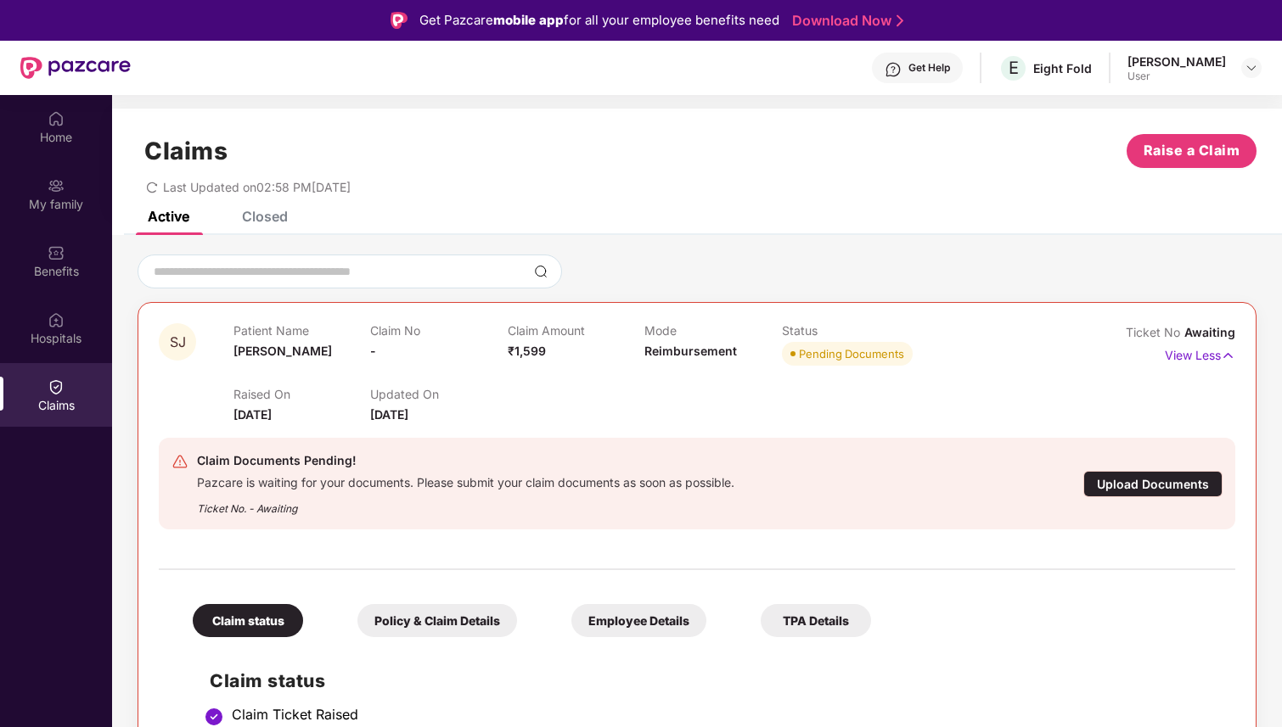
scroll to position [47, 0]
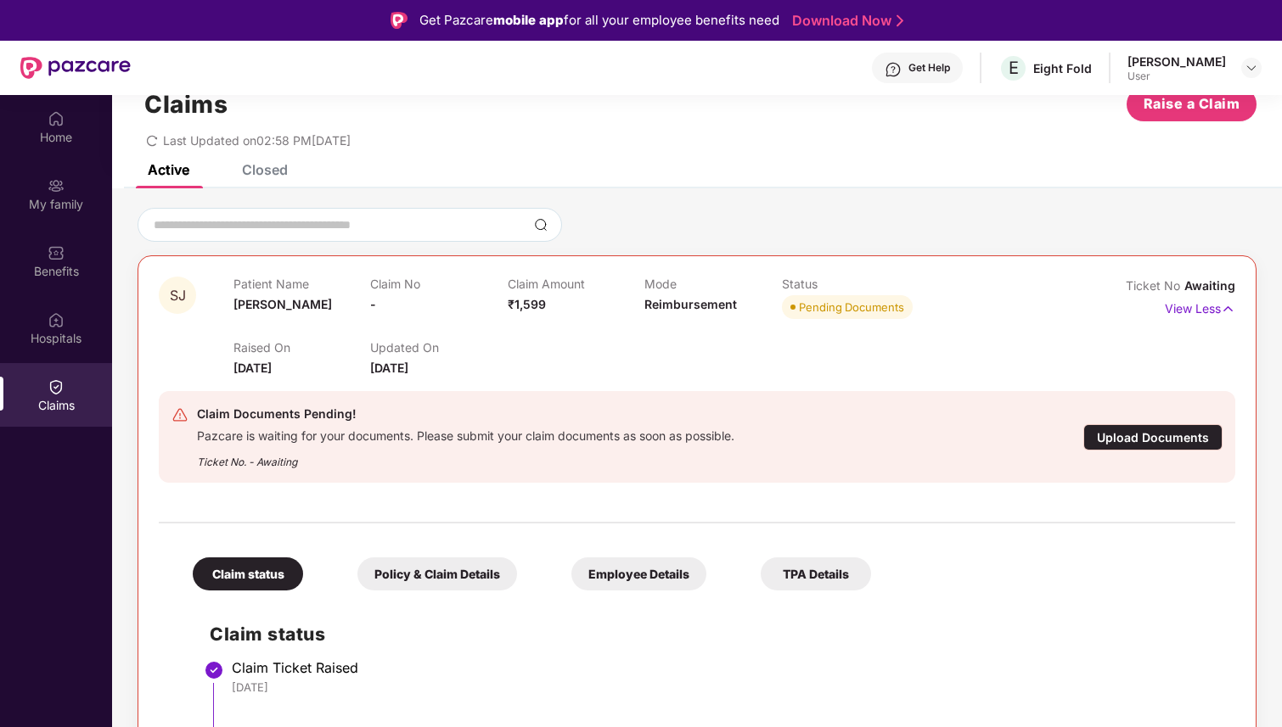
click at [458, 291] on div "Claim No -" at bounding box center [438, 300] width 137 height 47
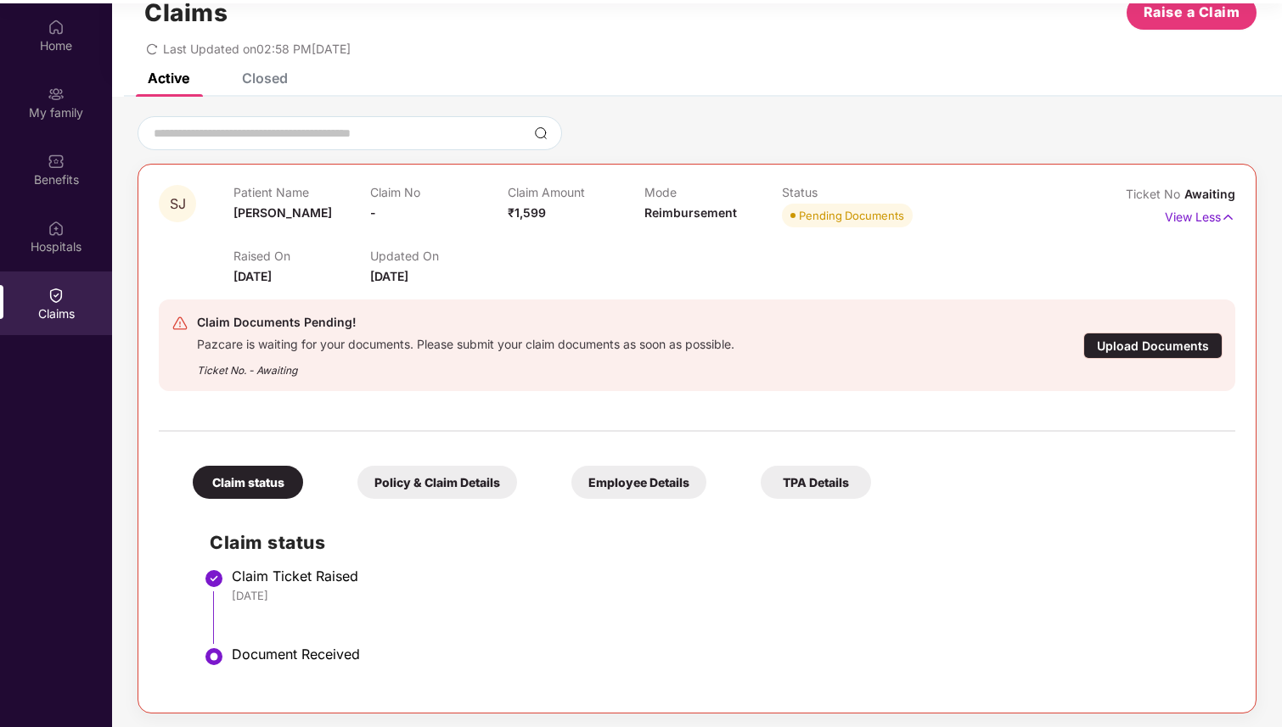
scroll to position [95, 0]
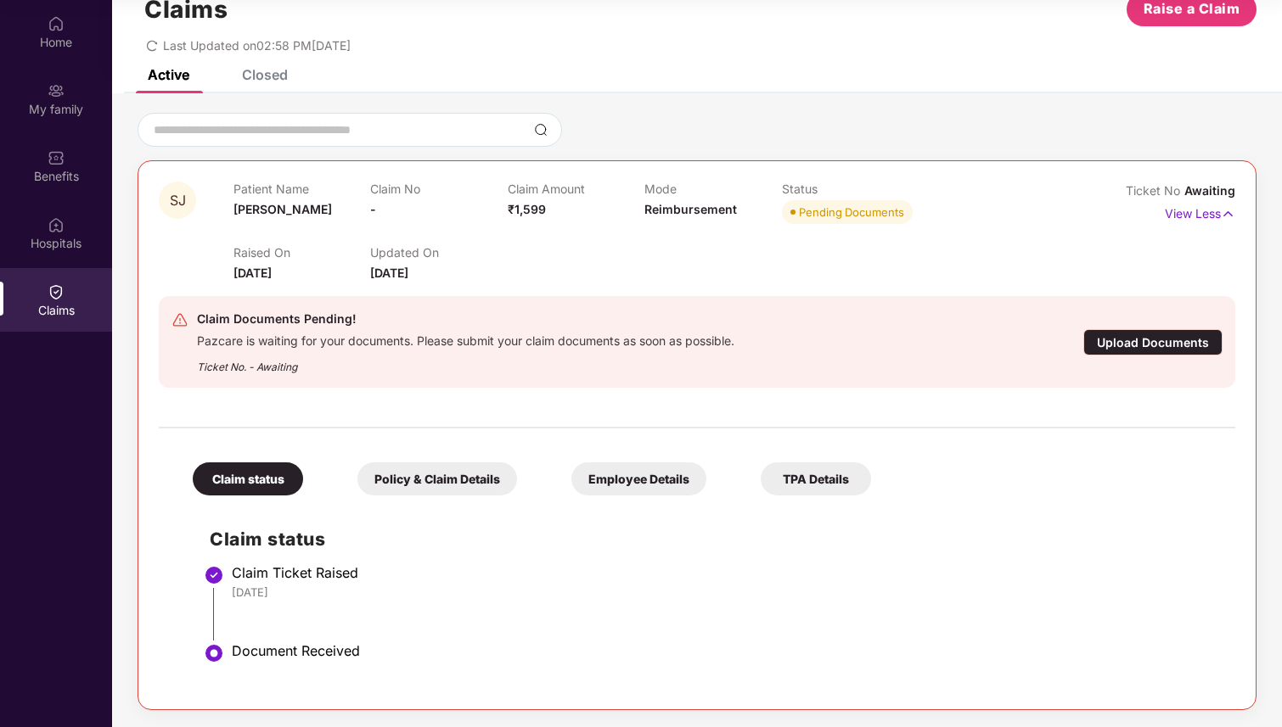
click at [1115, 340] on div "Upload Documents" at bounding box center [1152, 342] width 139 height 26
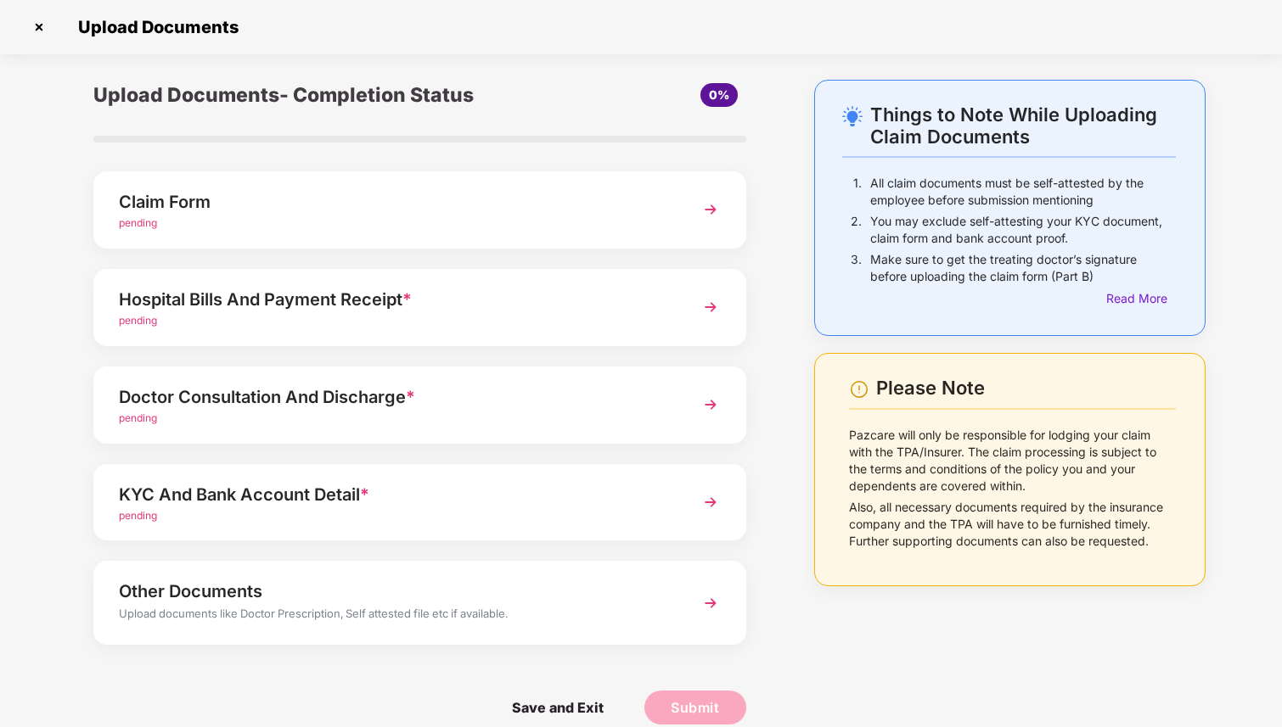
click at [229, 211] on div "Claim Form" at bounding box center [395, 201] width 552 height 27
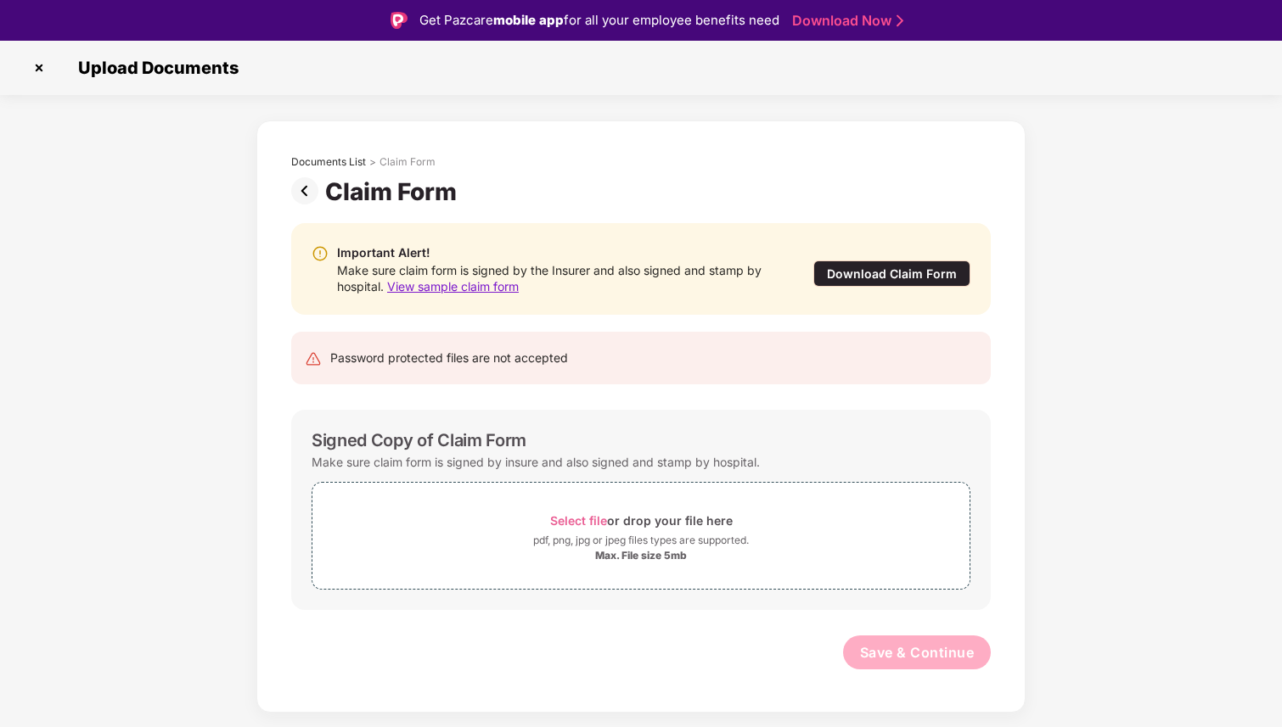
scroll to position [41, 0]
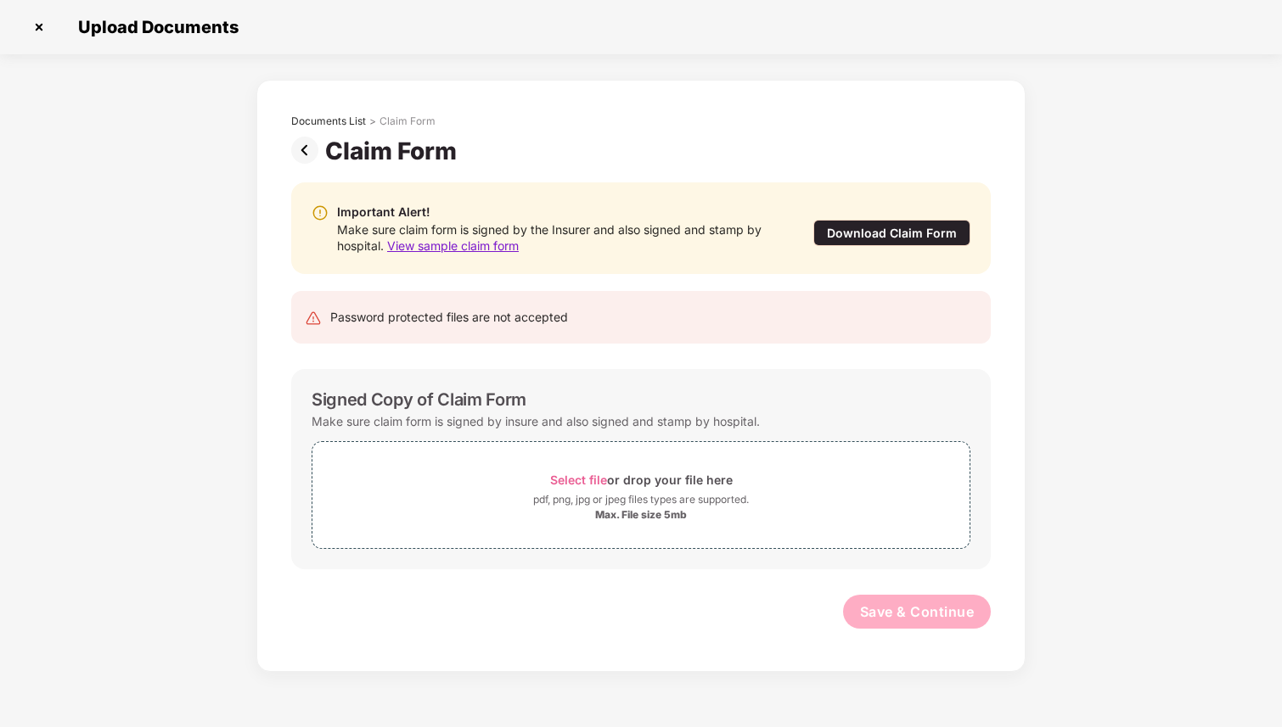
click at [486, 399] on div "Signed Copy of Claim Form" at bounding box center [419, 400] width 215 height 20
click at [576, 478] on span "Select file" at bounding box center [578, 480] width 57 height 14
click at [27, 23] on img at bounding box center [38, 27] width 27 height 27
